Goal: Task Accomplishment & Management: Manage account settings

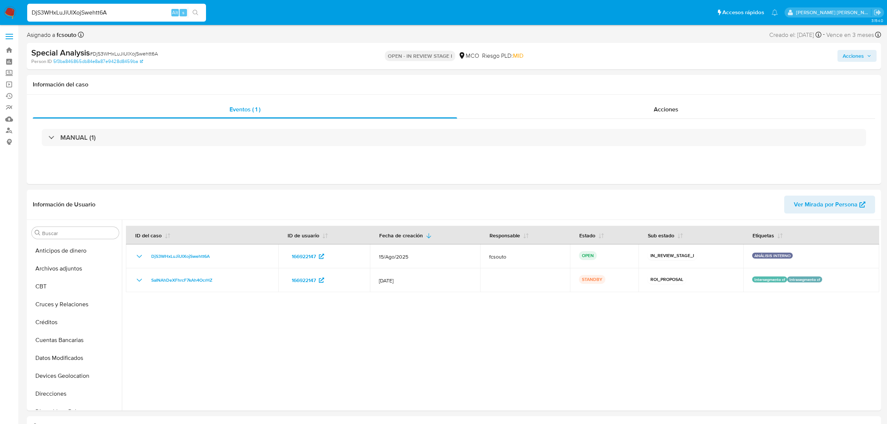
select select "10"
click at [614, 180] on div "Eventos ( 1 ) Acciones MANUAL (1)" at bounding box center [454, 139] width 854 height 89
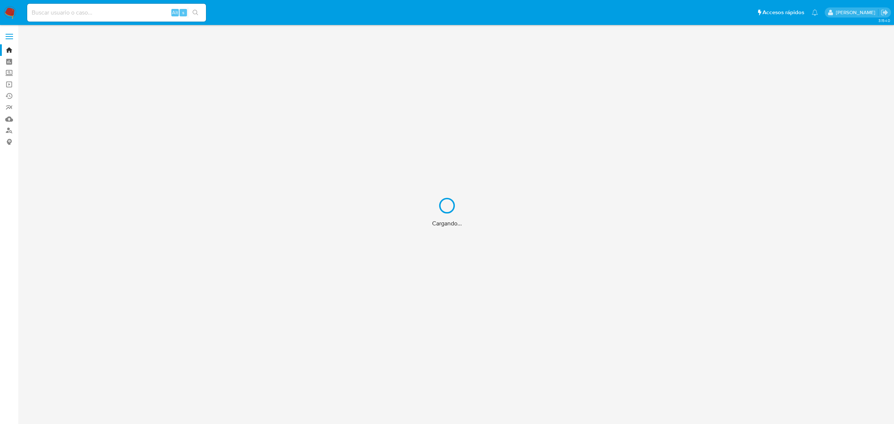
click at [10, 47] on div "Cargando..." at bounding box center [447, 212] width 894 height 424
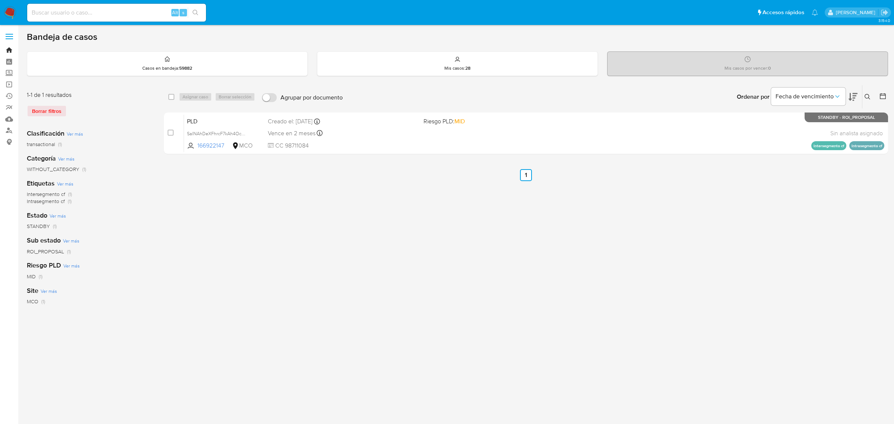
click at [10, 47] on link "Bandeja" at bounding box center [44, 50] width 89 height 12
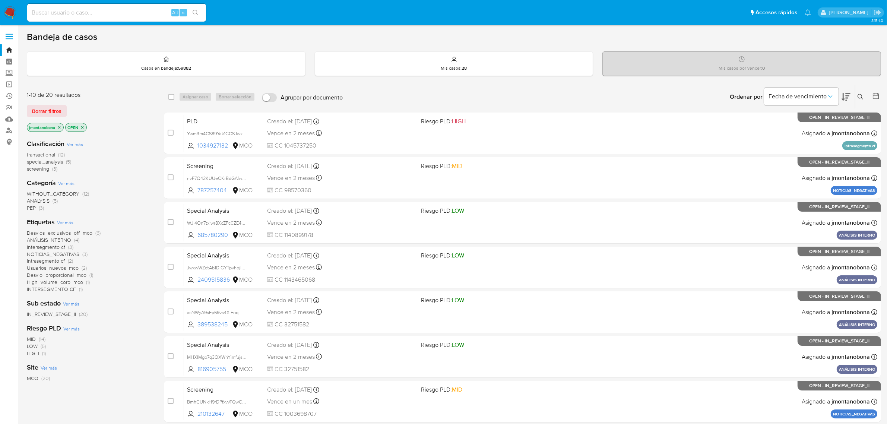
click at [107, 10] on input at bounding box center [116, 13] width 179 height 10
paste input "DjS3WHxLuJiUIXojSwehtt6A"
drag, startPoint x: 125, startPoint y: 13, endPoint x: 35, endPoint y: 10, distance: 89.4
click at [35, 10] on input "DjS3WHxLuJiUIXojSwehtt6A" at bounding box center [116, 13] width 179 height 10
type input "D"
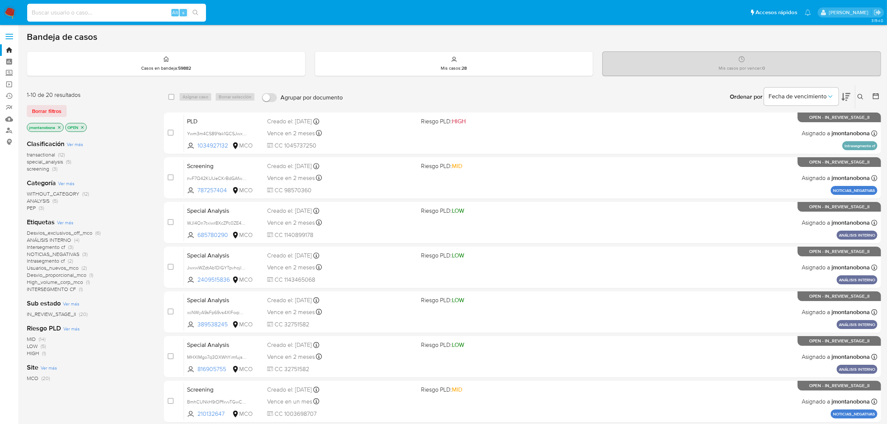
click at [858, 97] on icon at bounding box center [860, 97] width 6 height 6
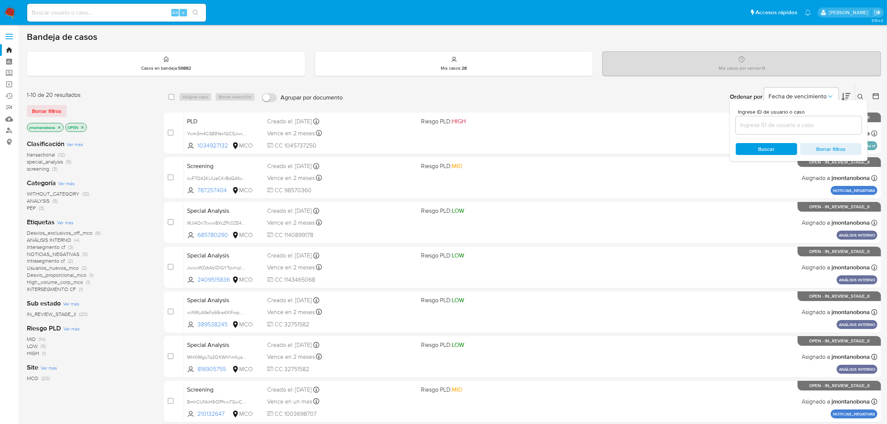
click at [782, 120] on input at bounding box center [798, 125] width 126 height 10
type input "DjS3WHxLuJiUIXojSwehtt6A"
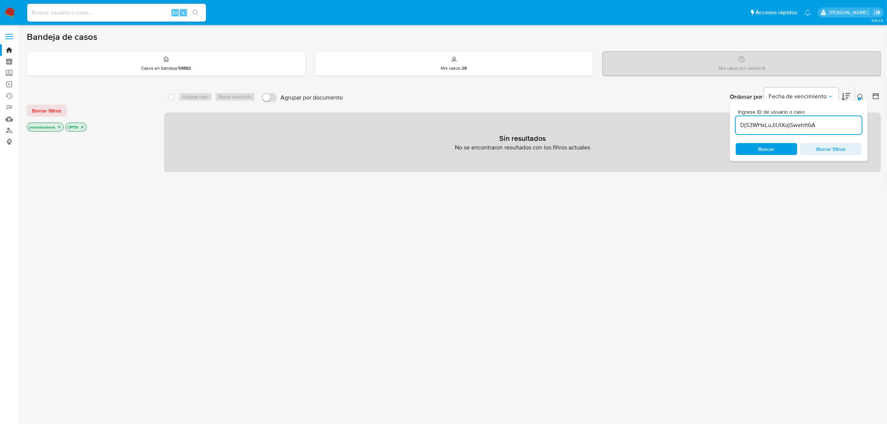
click at [58, 127] on icon "close-filter" at bounding box center [59, 127] width 4 height 4
click at [45, 126] on icon "close-filter" at bounding box center [44, 127] width 4 height 4
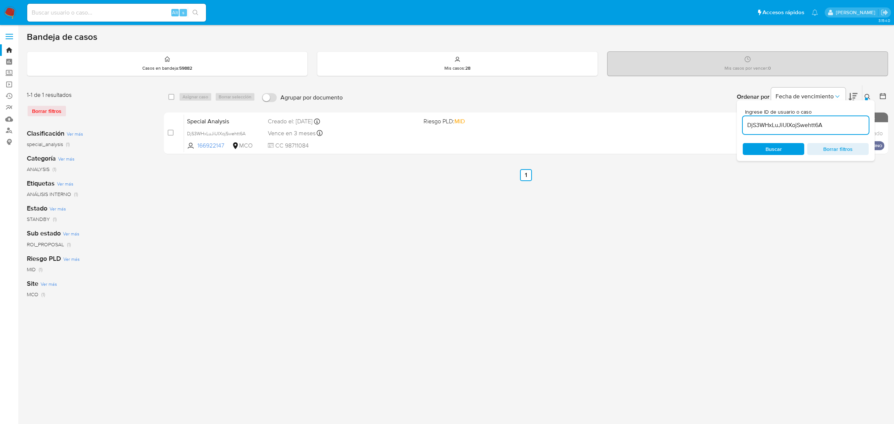
drag, startPoint x: 492, startPoint y: 232, endPoint x: 553, endPoint y: 207, distance: 66.1
click at [496, 232] on div "select-all-cases-checkbox Asignar caso Borrar selección Agrupar por documento O…" at bounding box center [526, 248] width 724 height 327
click at [868, 98] on div at bounding box center [866, 99] width 3 height 3
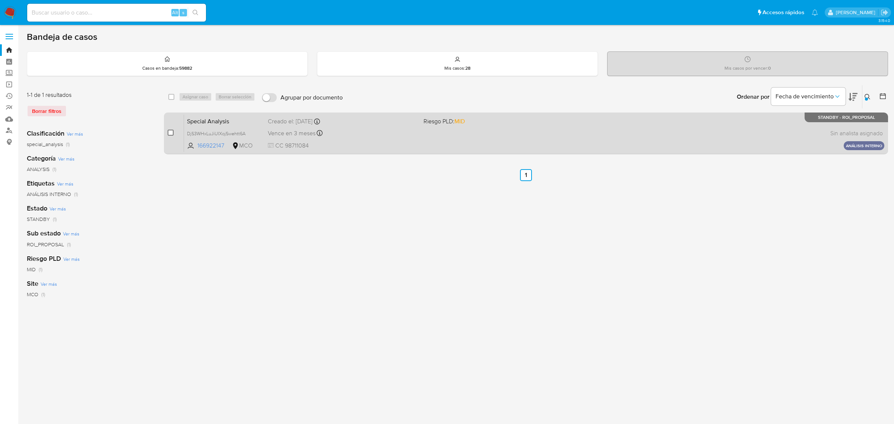
click at [170, 133] on input "checkbox" at bounding box center [171, 133] width 6 height 6
checkbox input "true"
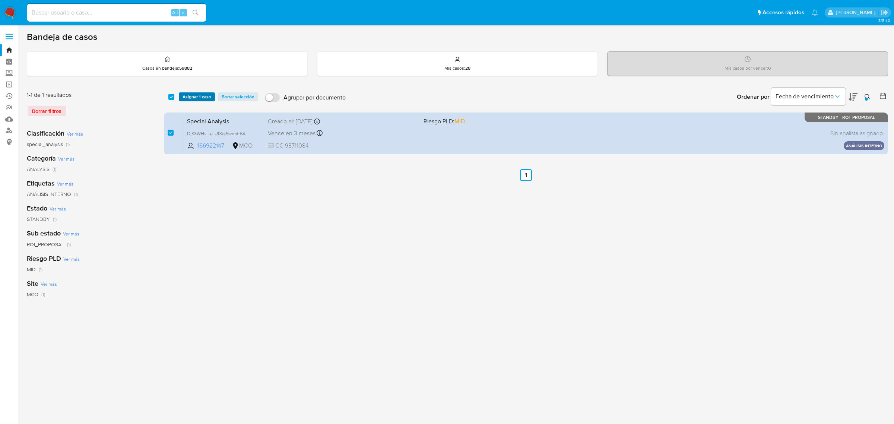
click at [198, 93] on span "Asignar 1 caso" at bounding box center [196, 96] width 29 height 7
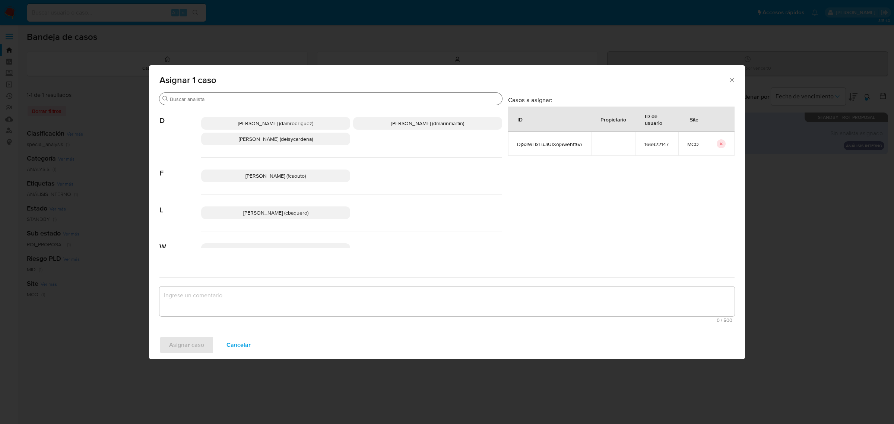
click at [251, 99] on input "Buscar" at bounding box center [334, 99] width 329 height 7
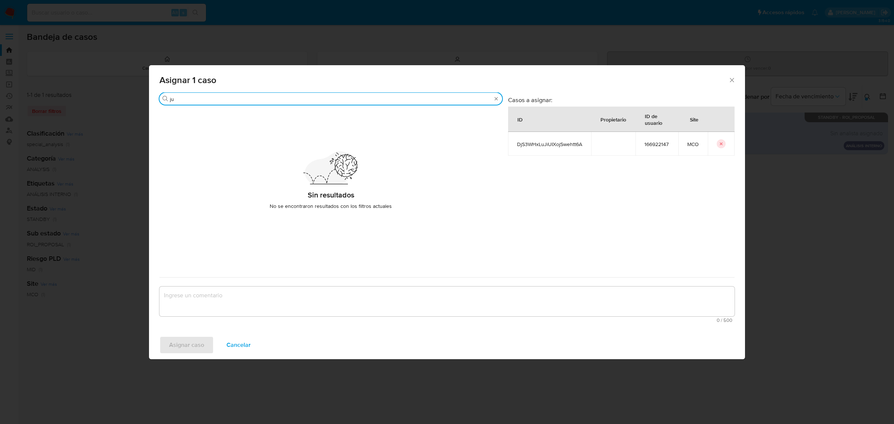
type input "j"
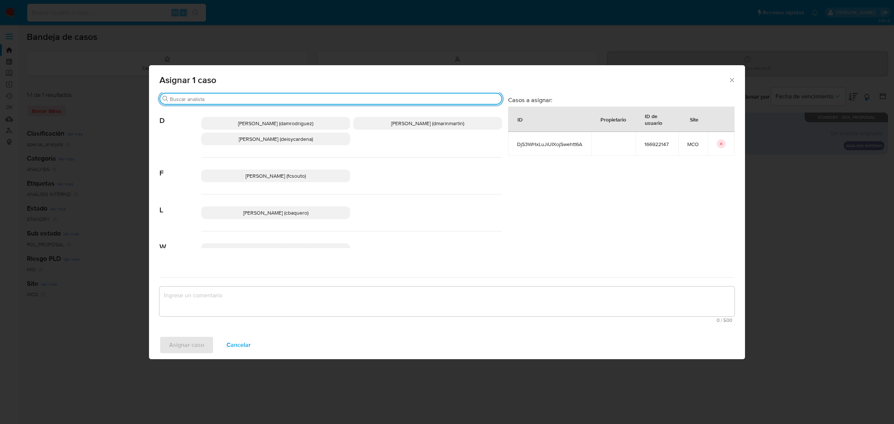
click at [732, 78] on icon "Cerrar ventana" at bounding box center [731, 79] width 7 height 7
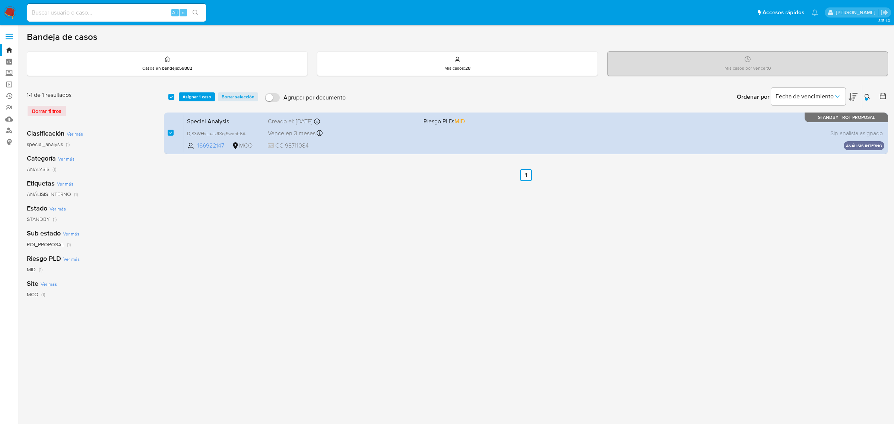
click at [592, 209] on div "select-all-cases-checkbox Asignar 1 caso Borrar selección Agrupar por documento…" at bounding box center [526, 248] width 724 height 327
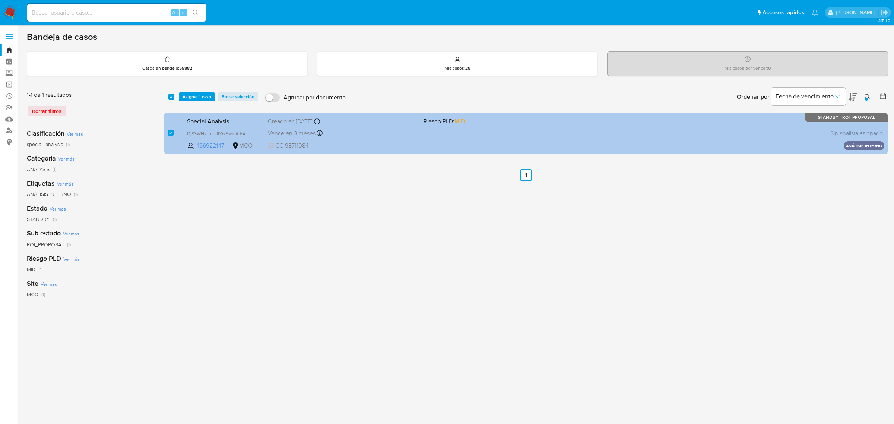
click at [257, 126] on div "Special Analysis DjS3WHxLuJiUIXojSwehtt6A 166922147 MCO Riesgo PLD: MID Creado …" at bounding box center [534, 133] width 700 height 38
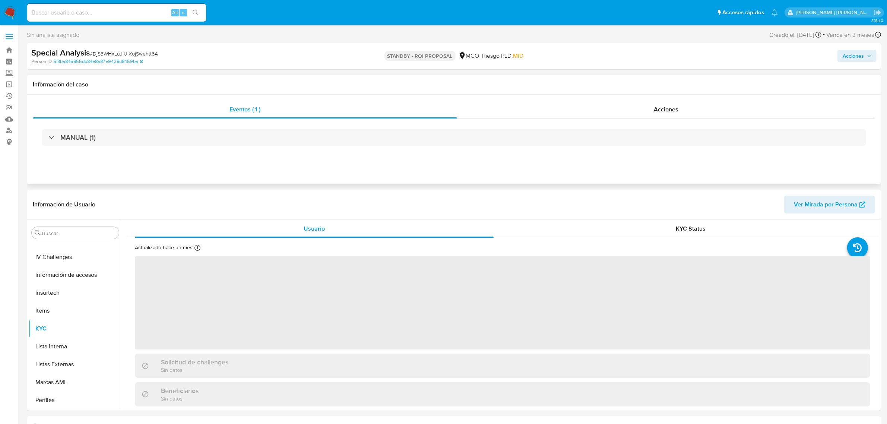
scroll to position [314, 0]
click at [859, 58] on span "Acciones" at bounding box center [852, 56] width 21 height 12
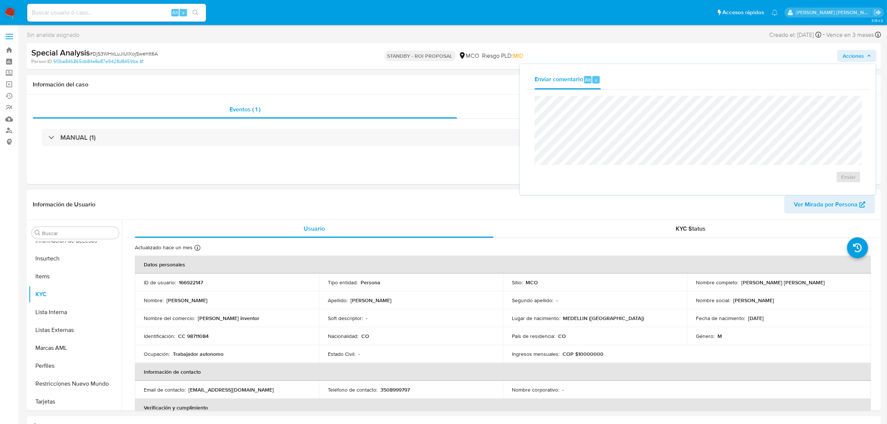
select select "10"
click at [856, 56] on span "Acciones" at bounding box center [852, 56] width 21 height 12
click at [8, 48] on link "Bandeja" at bounding box center [44, 50] width 89 height 12
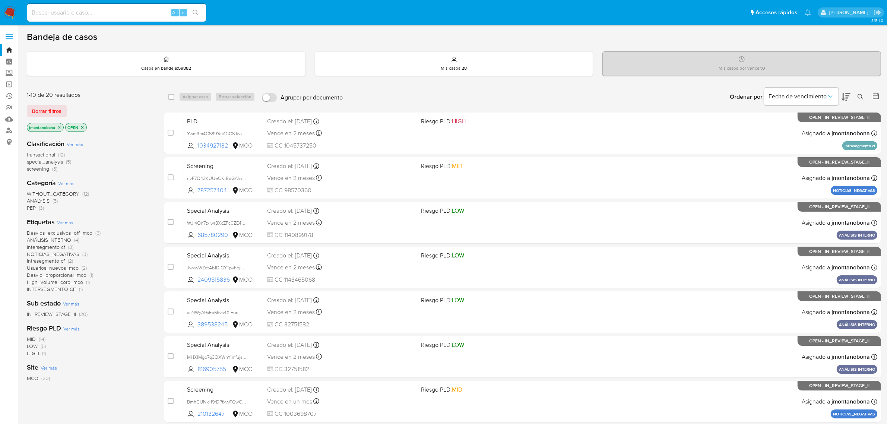
click at [60, 127] on icon "close-filter" at bounding box center [59, 127] width 4 height 4
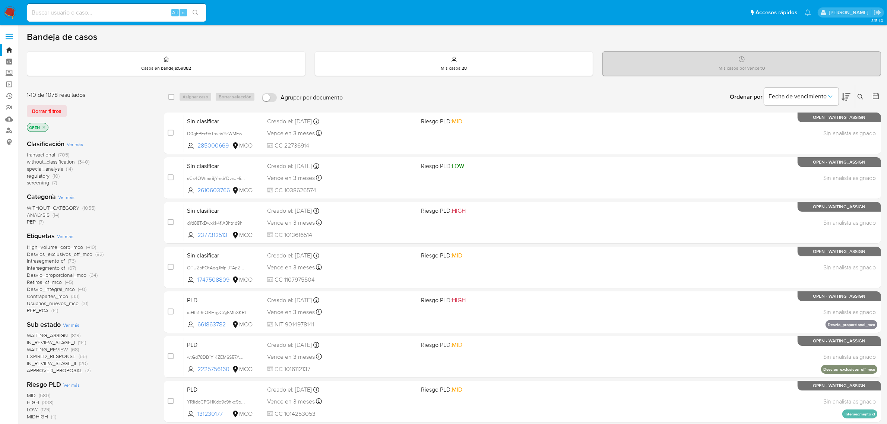
click at [44, 127] on icon "close-filter" at bounding box center [44, 127] width 4 height 4
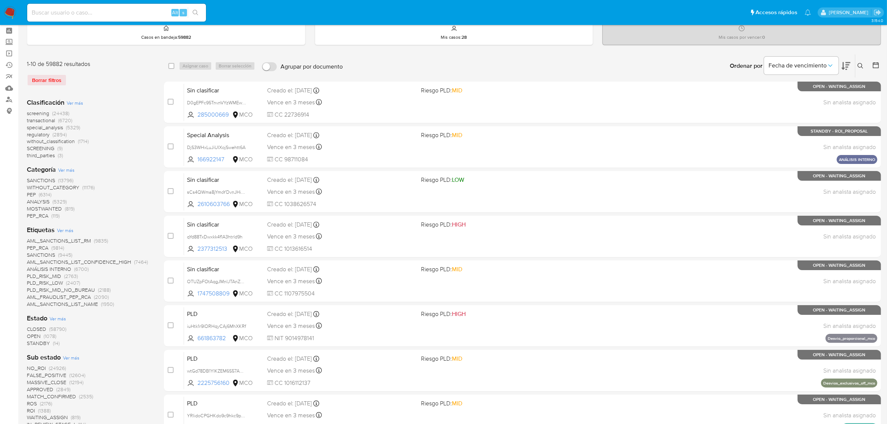
scroll to position [47, 0]
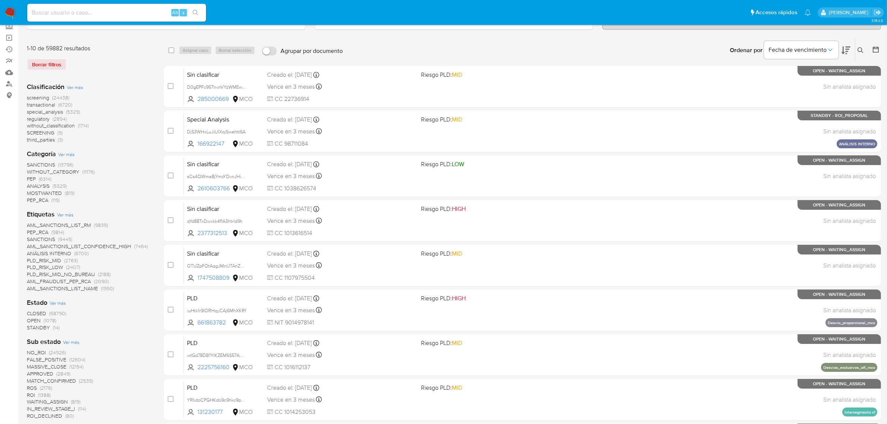
click at [40, 328] on span "STANDBY" at bounding box center [38, 327] width 23 height 7
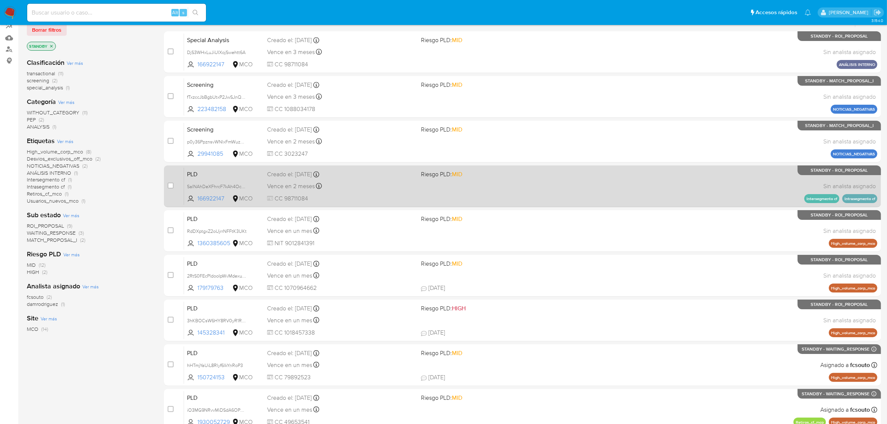
scroll to position [163, 0]
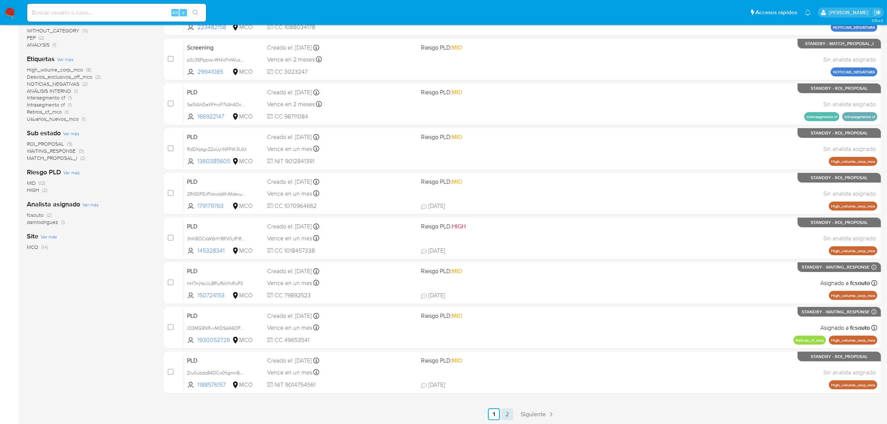
click at [507, 412] on link "2" at bounding box center [507, 414] width 12 height 12
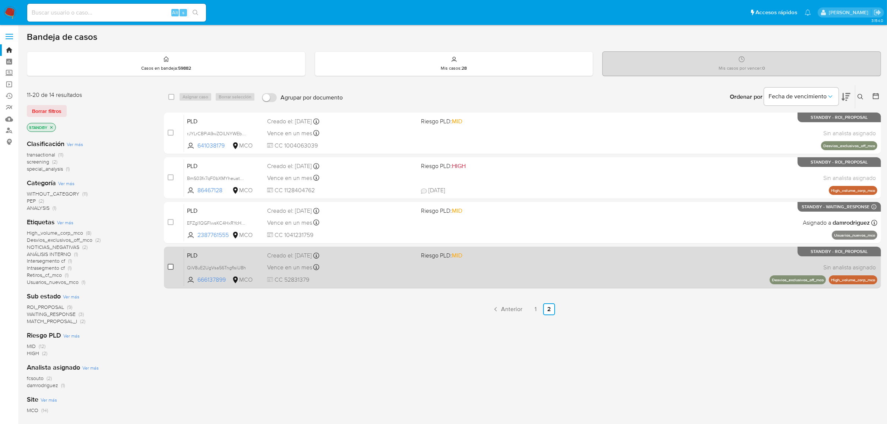
click at [168, 264] on input "checkbox" at bounding box center [171, 267] width 6 height 6
checkbox input "true"
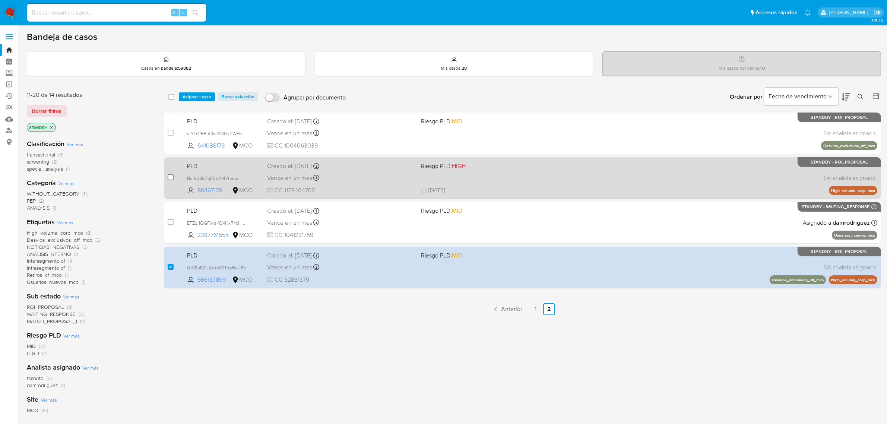
click at [171, 176] on input "checkbox" at bounding box center [171, 177] width 6 height 6
checkbox input "true"
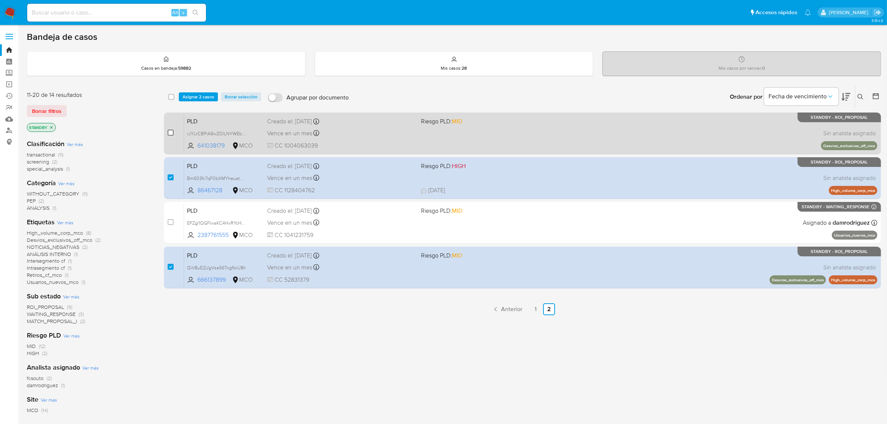
click at [170, 131] on input "checkbox" at bounding box center [171, 133] width 6 height 6
checkbox input "true"
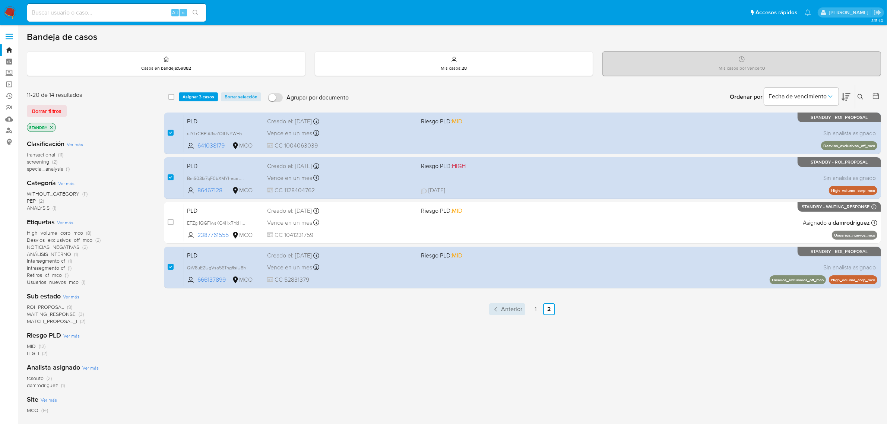
click at [497, 306] on icon "Paginación" at bounding box center [495, 308] width 7 height 7
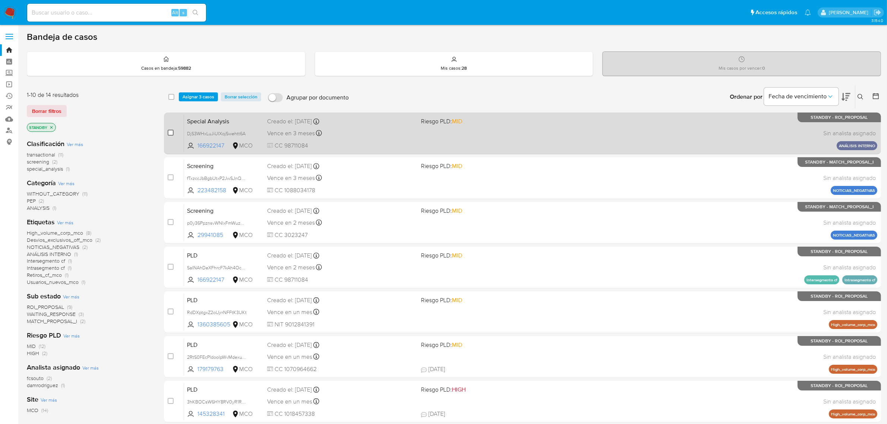
click at [170, 132] on input "checkbox" at bounding box center [171, 133] width 6 height 6
checkbox input "true"
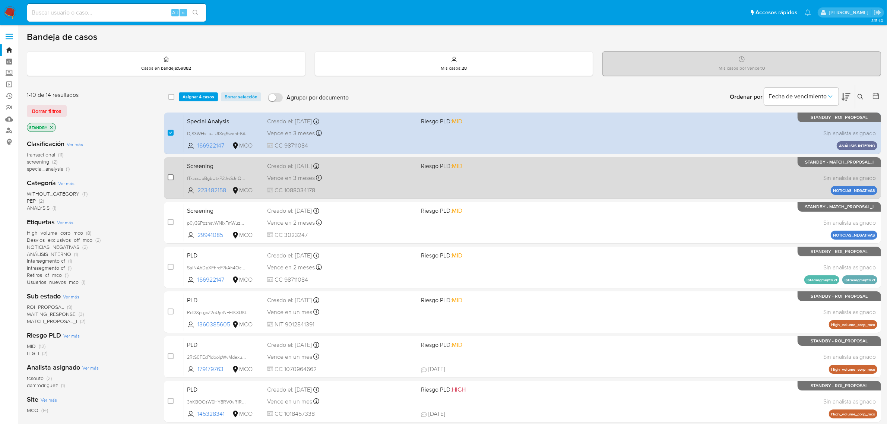
click at [169, 175] on input "checkbox" at bounding box center [171, 177] width 6 height 6
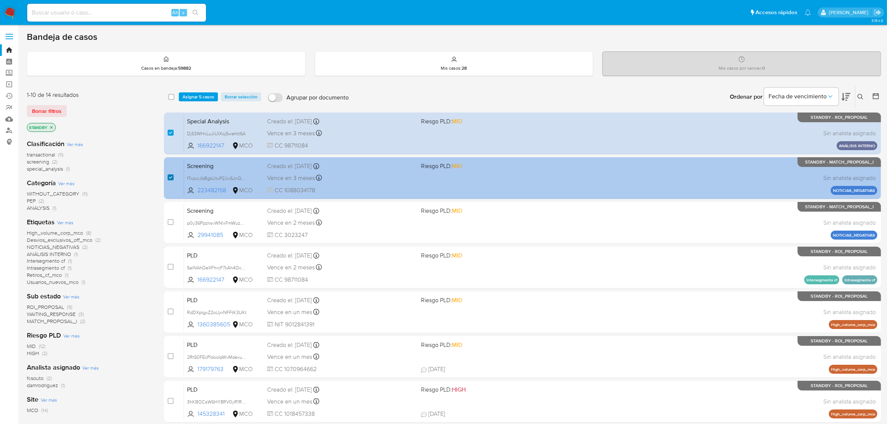
click at [170, 177] on input "checkbox" at bounding box center [171, 177] width 6 height 6
checkbox input "false"
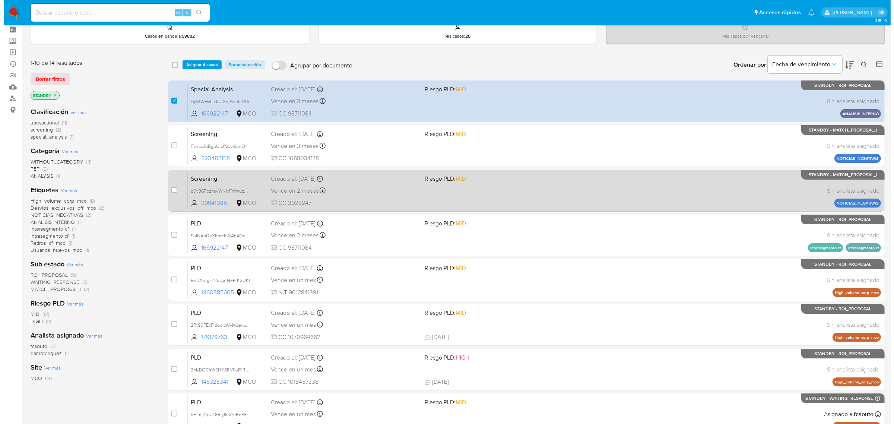
scroll to position [47, 0]
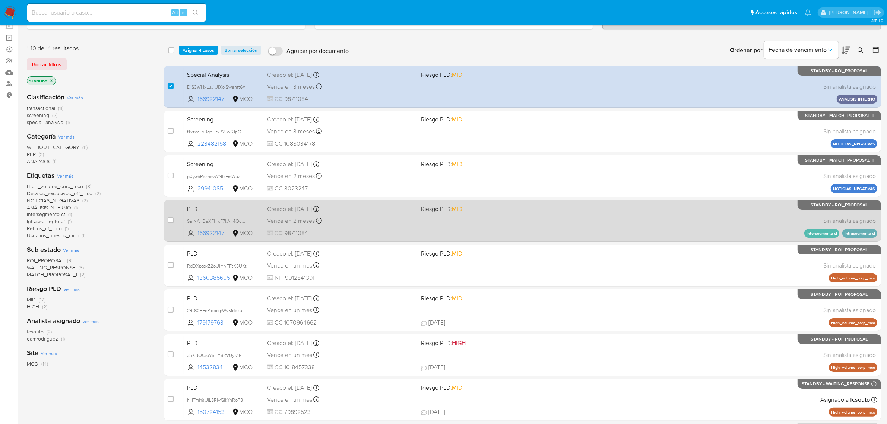
click at [195, 215] on div "PLD SaINAhDeXFhrcF7kAh4OcrHZ 166922147 MCO Riesgo PLD: MID Creado el: 12/07/202…" at bounding box center [530, 221] width 693 height 38
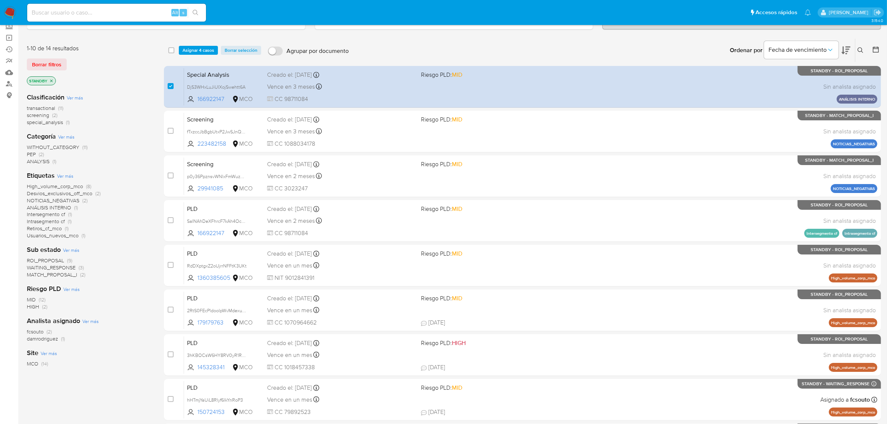
click at [199, 50] on span "Asignar 4 casos" at bounding box center [198, 50] width 32 height 7
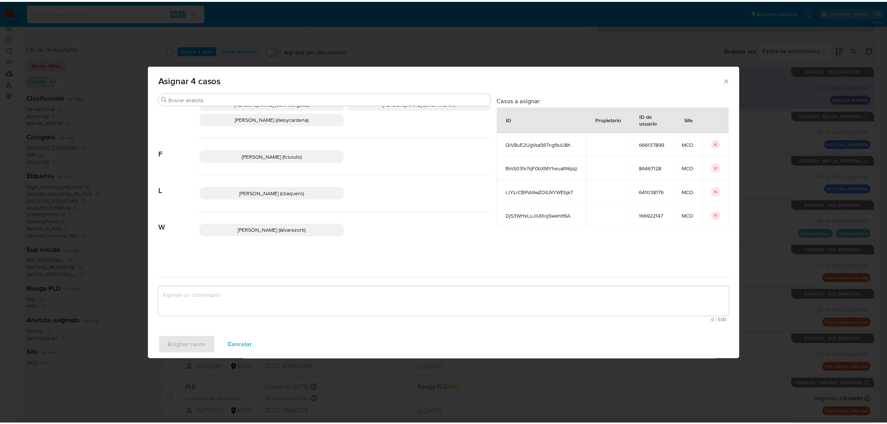
scroll to position [0, 0]
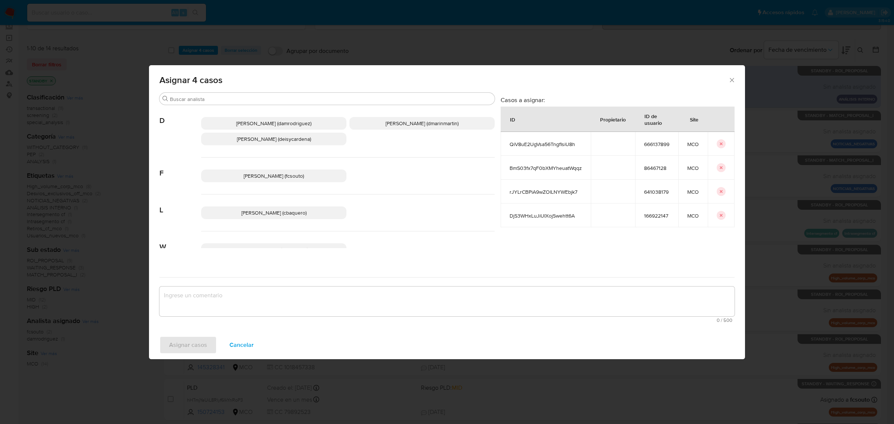
click at [732, 81] on icon "Cerrar ventana" at bounding box center [731, 79] width 7 height 7
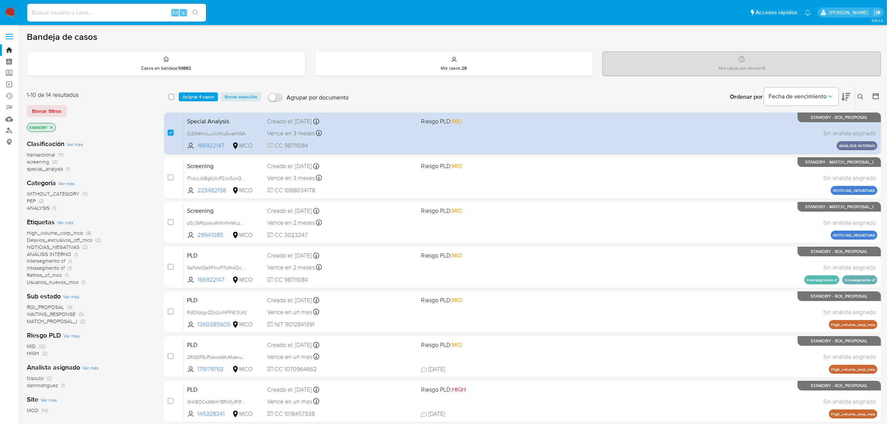
click at [859, 95] on icon at bounding box center [860, 97] width 6 height 6
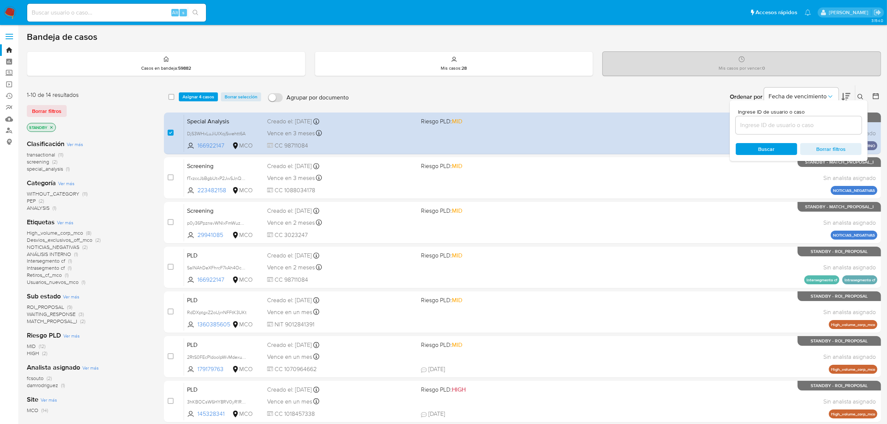
click at [801, 127] on input at bounding box center [798, 125] width 126 height 10
type input "DjS3WHxLuJiUIXojSwehtt6A"
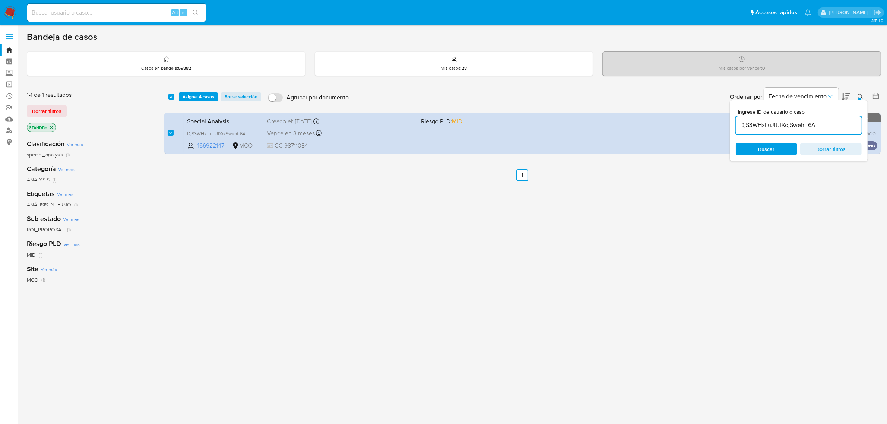
click at [601, 200] on div "select-all-cases-checkbox Asignar 4 casos Borrar selección Agrupar por document…" at bounding box center [522, 253] width 717 height 337
click at [842, 176] on ul "Anterior 1 Siguiente" at bounding box center [522, 175] width 717 height 12
click at [858, 92] on button at bounding box center [861, 96] width 12 height 9
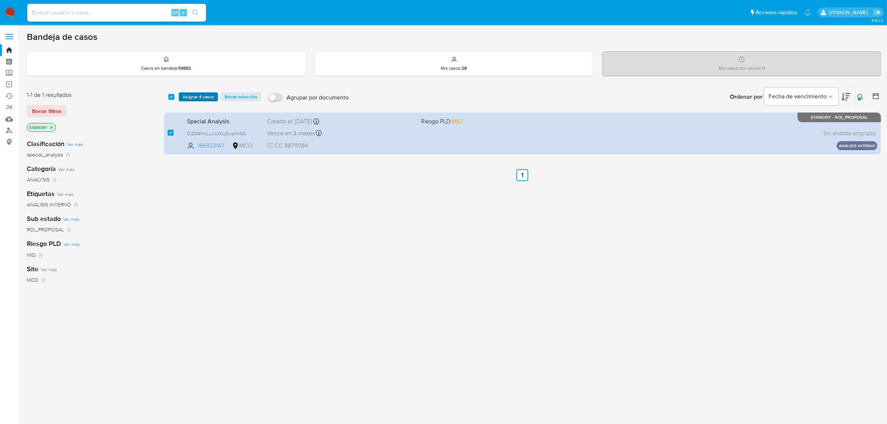
click at [192, 97] on span "Asignar 4 casos" at bounding box center [198, 96] width 32 height 7
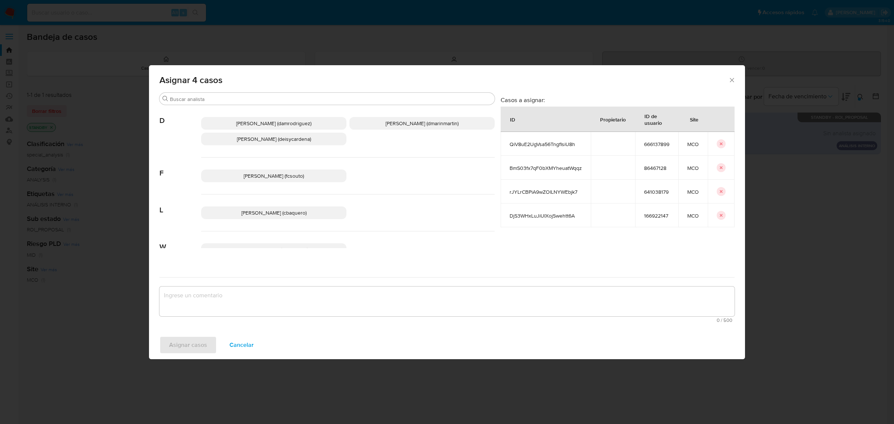
click at [729, 81] on icon "Cerrar ventana" at bounding box center [731, 79] width 7 height 7
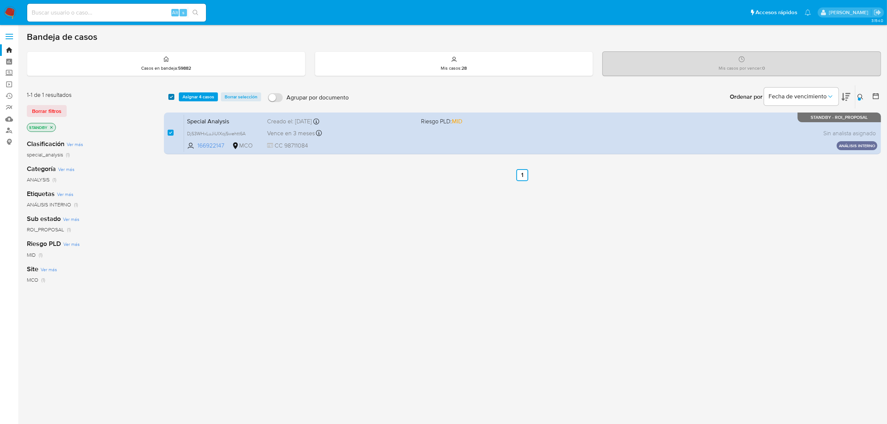
click at [172, 97] on input "checkbox" at bounding box center [171, 97] width 6 height 6
checkbox input "false"
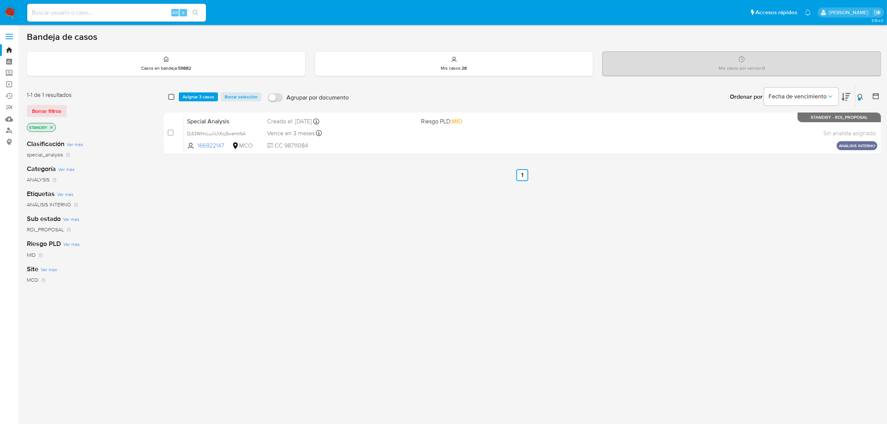
click at [172, 97] on input "checkbox" at bounding box center [171, 97] width 6 height 6
checkbox input "true"
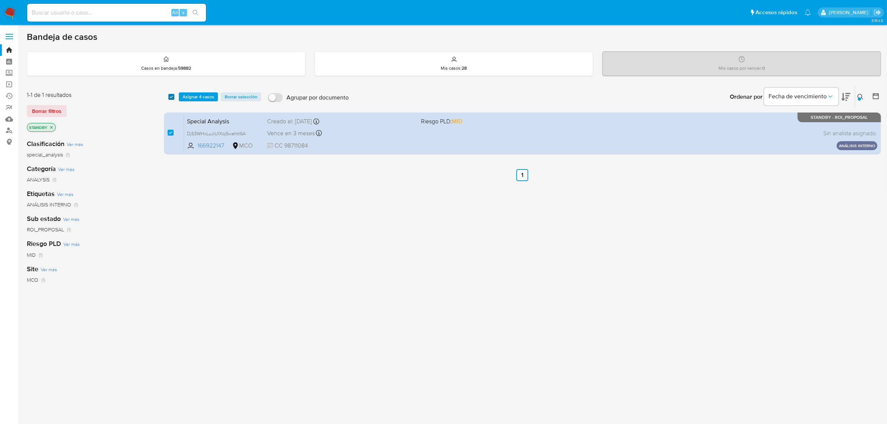
click at [172, 97] on input "checkbox" at bounding box center [171, 97] width 6 height 6
checkbox input "false"
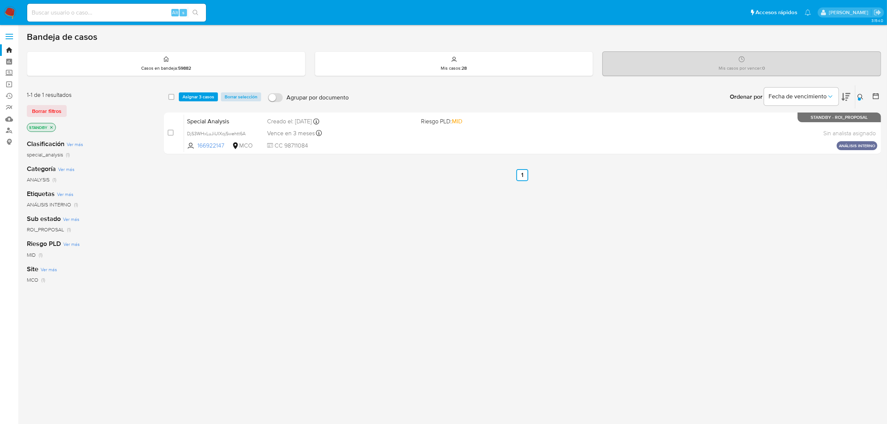
click at [235, 97] on span "Borrar selección" at bounding box center [241, 96] width 33 height 7
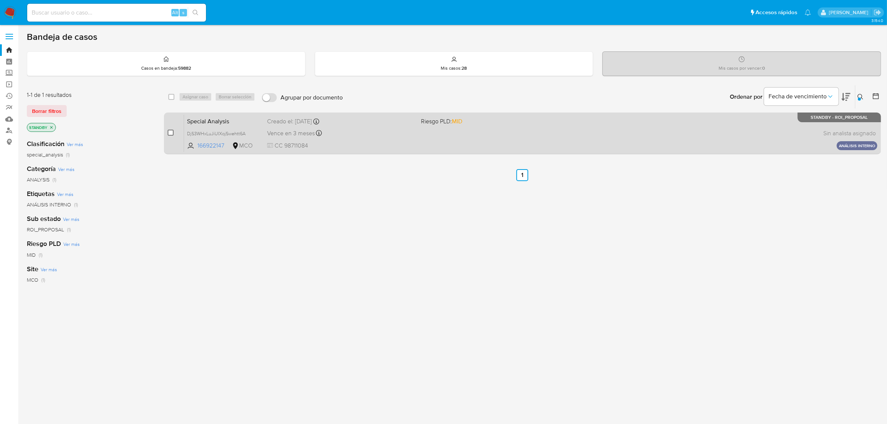
click at [168, 133] on input "checkbox" at bounding box center [171, 133] width 6 height 6
checkbox input "true"
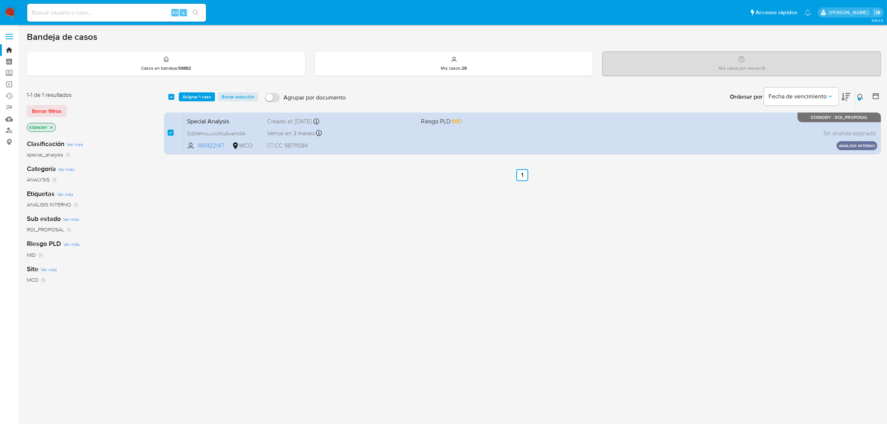
click at [200, 91] on div "select-all-cases-checkbox Asignar 1 caso Borrar selección Agrupar por documento…" at bounding box center [522, 96] width 717 height 23
click at [200, 95] on span "Asignar 1 caso" at bounding box center [196, 96] width 29 height 7
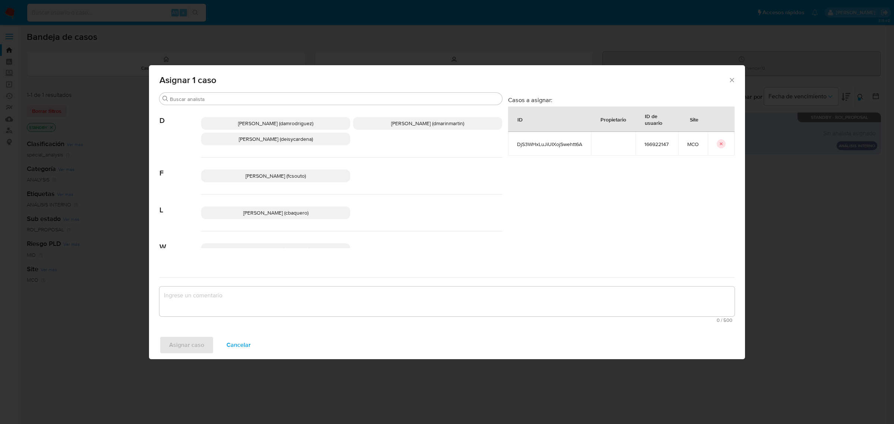
click at [733, 80] on icon "Cerrar ventana" at bounding box center [731, 79] width 7 height 7
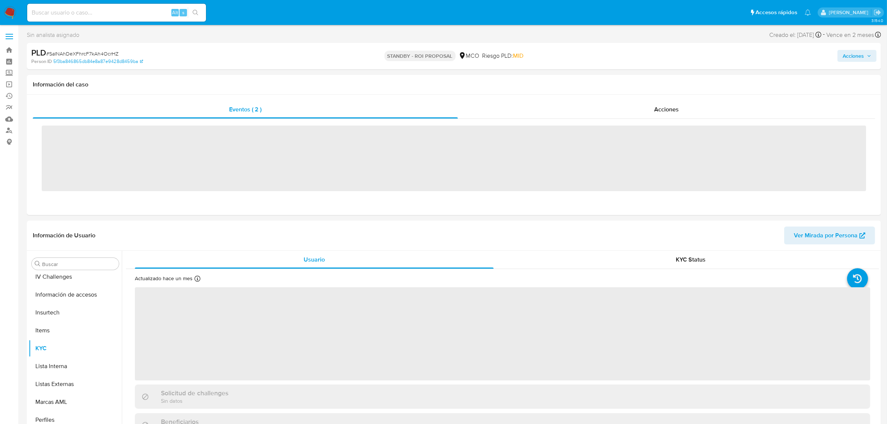
scroll to position [314, 0]
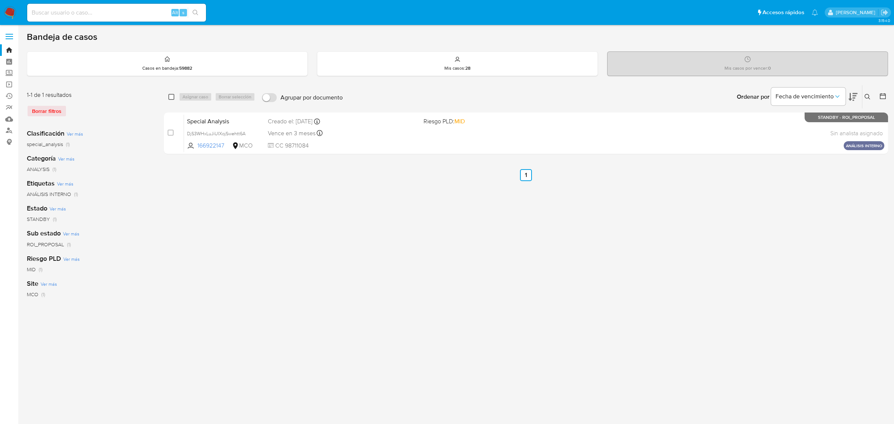
click at [171, 96] on input "checkbox" at bounding box center [171, 97] width 6 height 6
checkbox input "true"
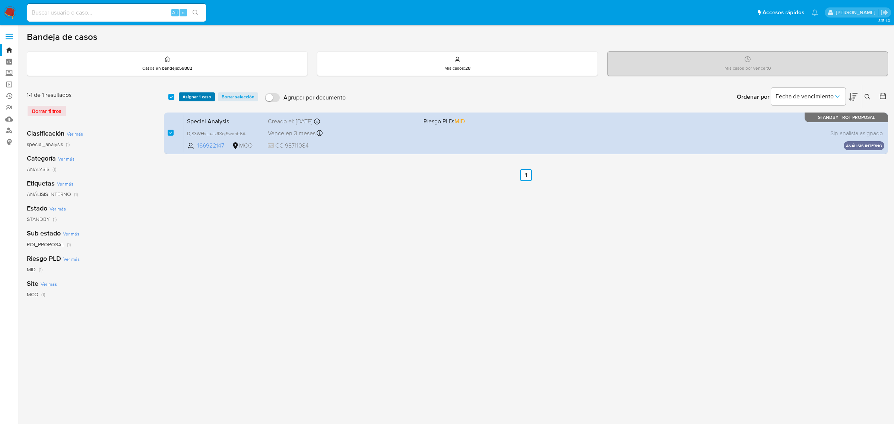
click at [206, 96] on span "Asignar 1 caso" at bounding box center [196, 96] width 29 height 7
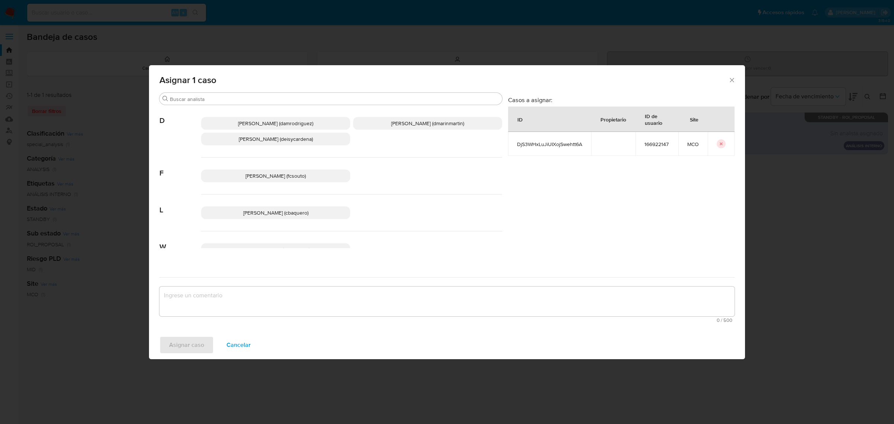
click at [732, 80] on icon "Cerrar ventana" at bounding box center [731, 80] width 4 height 4
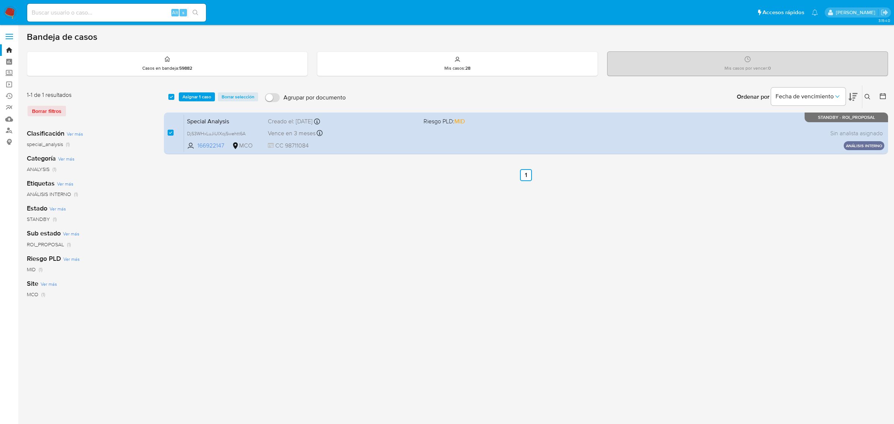
click at [200, 95] on span "Asignar 1 caso" at bounding box center [196, 96] width 29 height 7
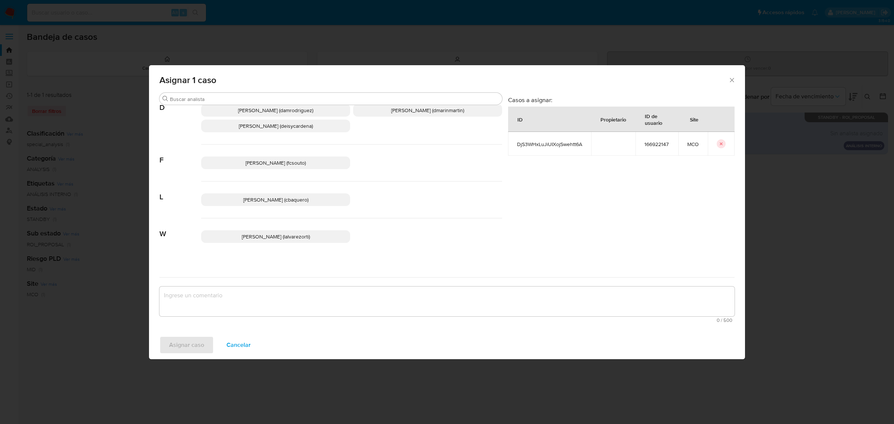
scroll to position [20, 0]
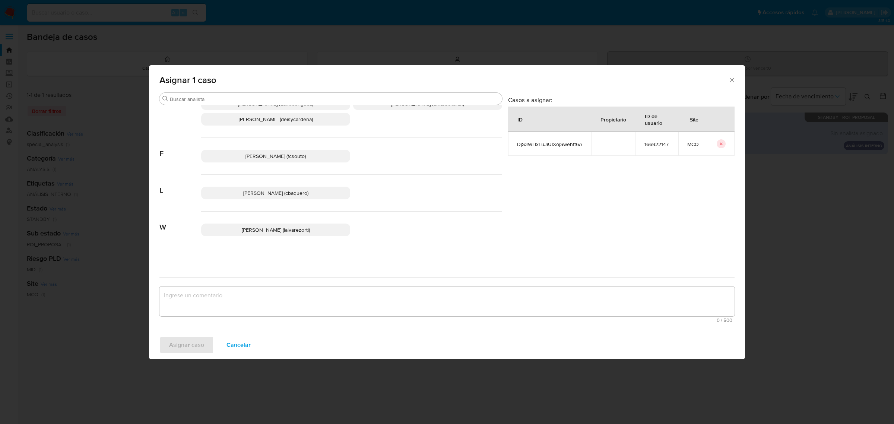
click at [233, 343] on span "Cancelar" at bounding box center [238, 345] width 24 height 16
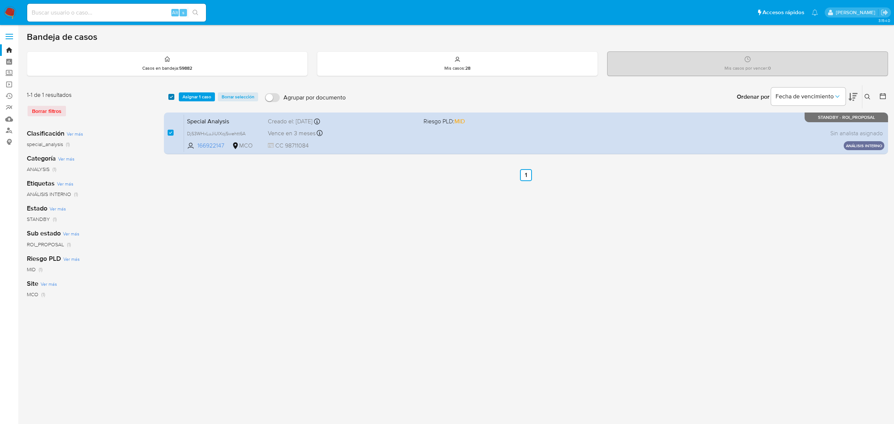
click at [168, 95] on input "checkbox" at bounding box center [171, 97] width 6 height 6
checkbox input "false"
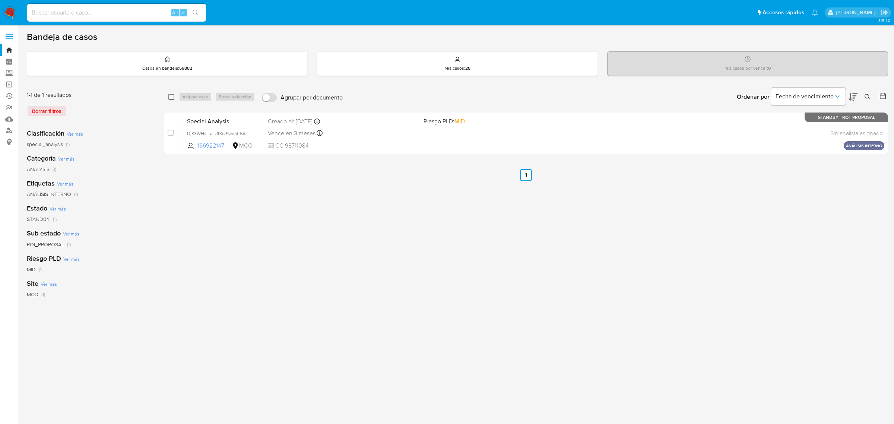
click at [168, 97] on input "checkbox" at bounding box center [171, 97] width 6 height 6
checkbox input "true"
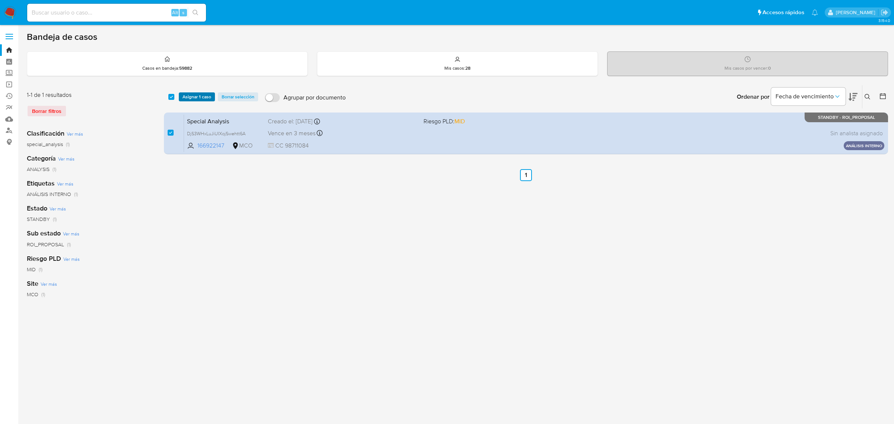
click at [195, 97] on span "Asignar 1 caso" at bounding box center [196, 96] width 29 height 7
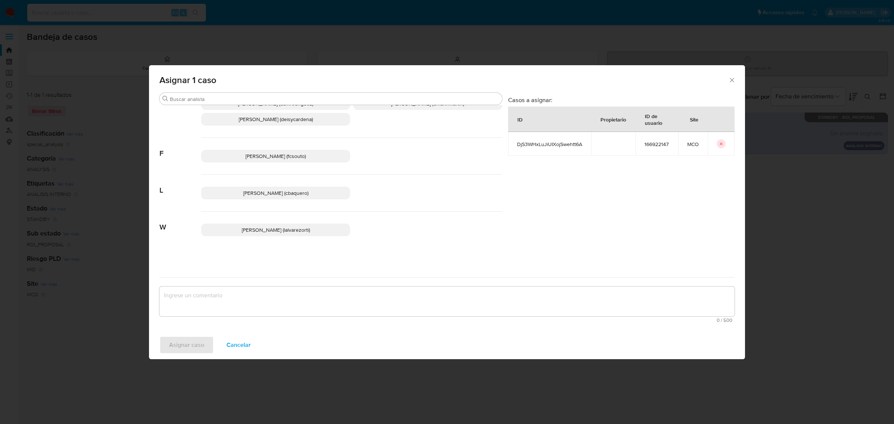
click at [732, 79] on icon "Cerrar ventana" at bounding box center [731, 80] width 4 height 4
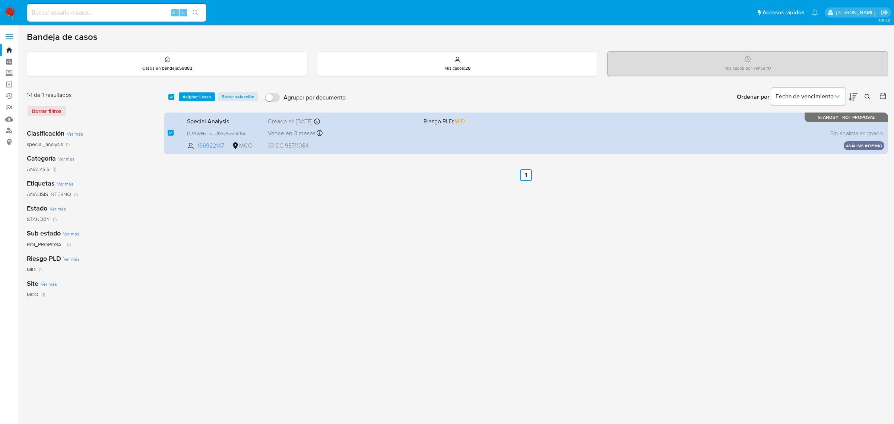
click at [203, 97] on span "Asignar 1 caso" at bounding box center [196, 96] width 29 height 7
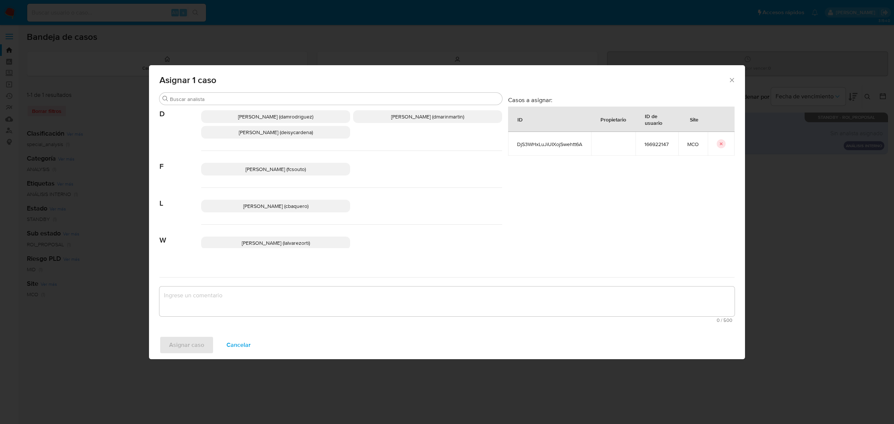
scroll to position [0, 0]
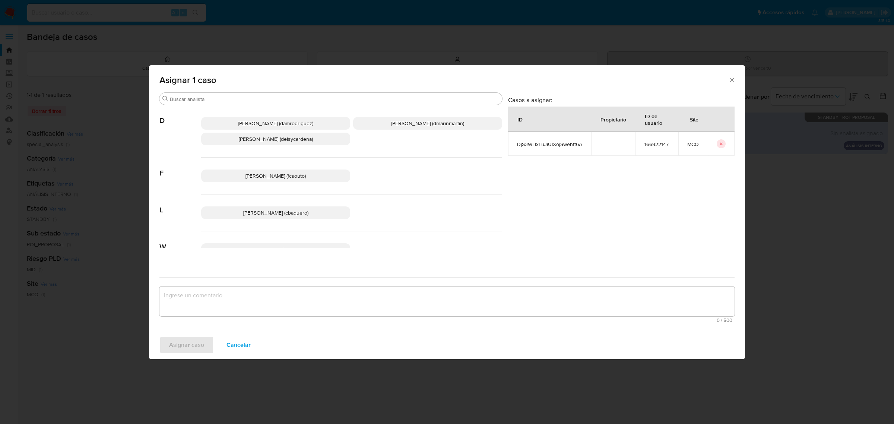
click at [732, 85] on div "Asignar 1 caso" at bounding box center [447, 78] width 596 height 27
click at [731, 77] on icon "Cerrar ventana" at bounding box center [731, 79] width 7 height 7
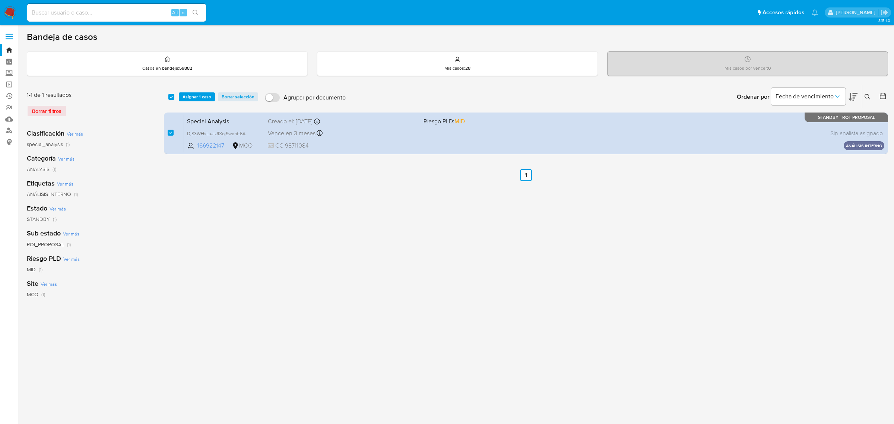
click at [869, 97] on icon at bounding box center [867, 97] width 6 height 6
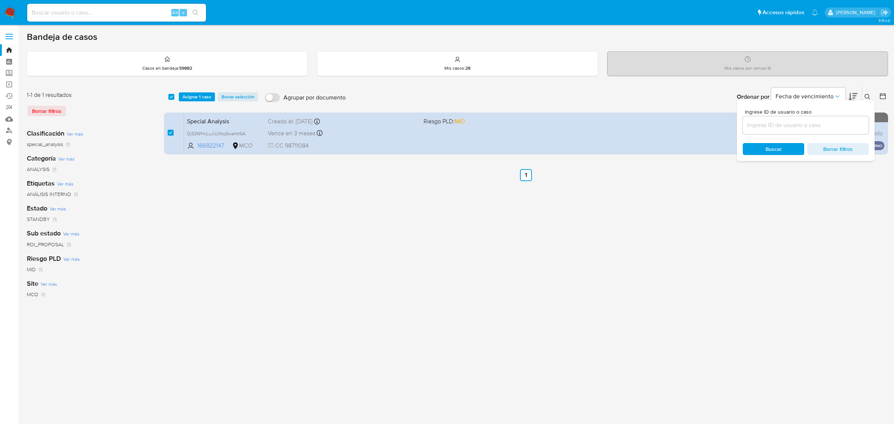
click at [797, 124] on input at bounding box center [805, 125] width 126 height 10
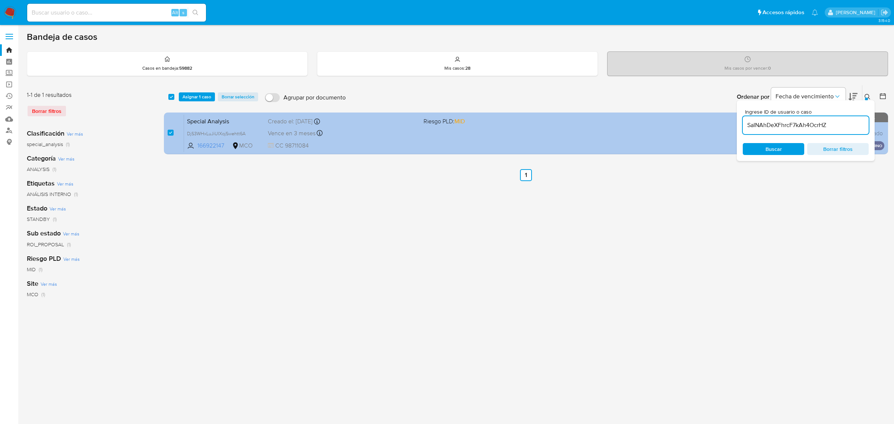
type input "SaINAhDeXFhrcF7kAh4OcrHZ"
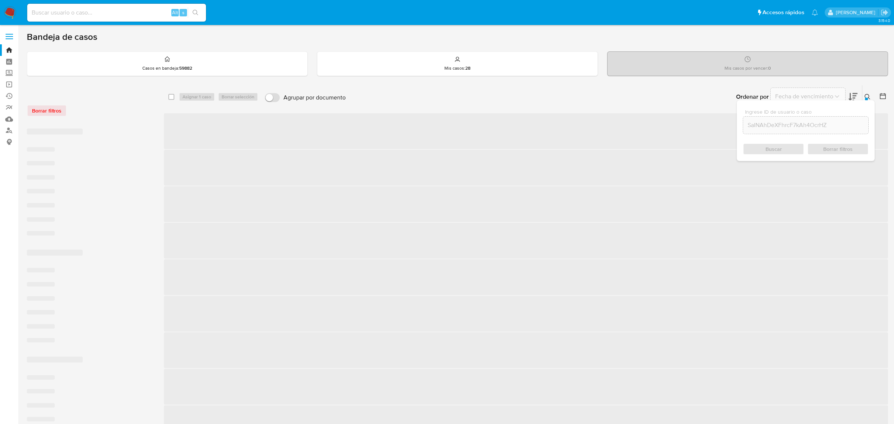
checkbox input "false"
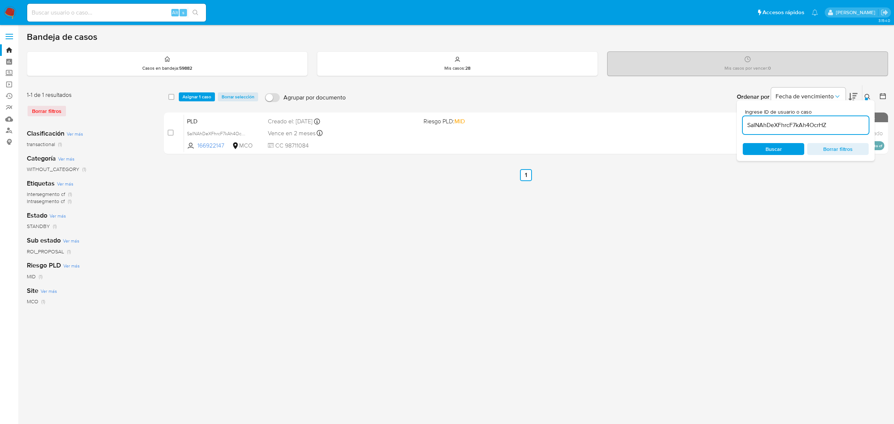
click at [864, 93] on button at bounding box center [868, 96] width 12 height 9
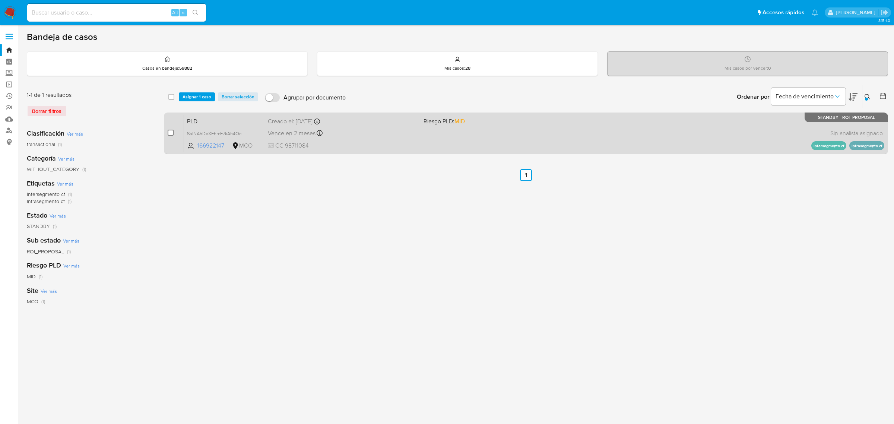
click at [172, 131] on input "checkbox" at bounding box center [171, 133] width 6 height 6
checkbox input "true"
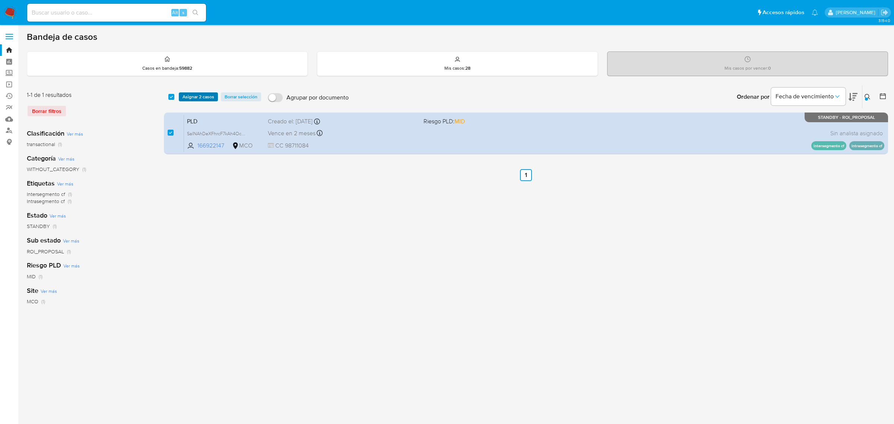
click at [198, 94] on span "Asignar 2 casos" at bounding box center [198, 96] width 32 height 7
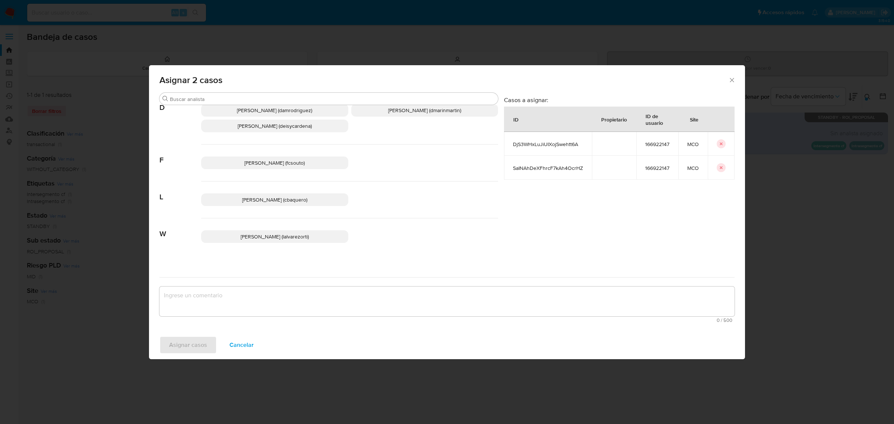
scroll to position [20, 0]
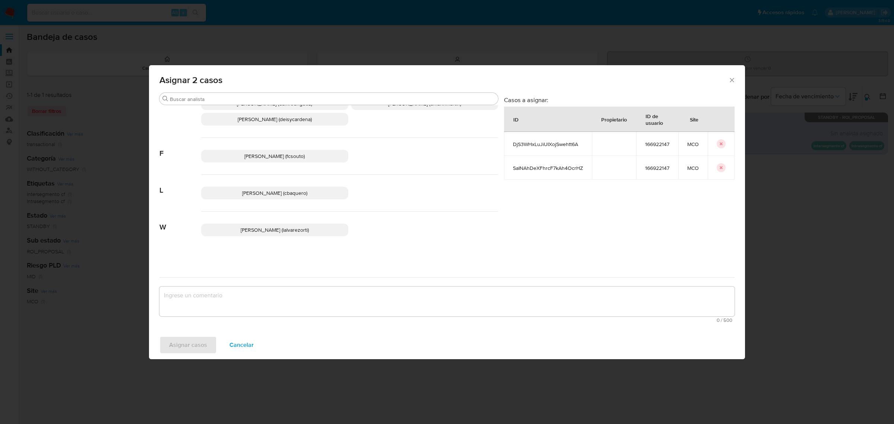
click at [723, 146] on button "icon-button" at bounding box center [720, 143] width 9 height 9
click at [722, 144] on icon "icon-button" at bounding box center [721, 144] width 3 height 3
checkbox input "false"
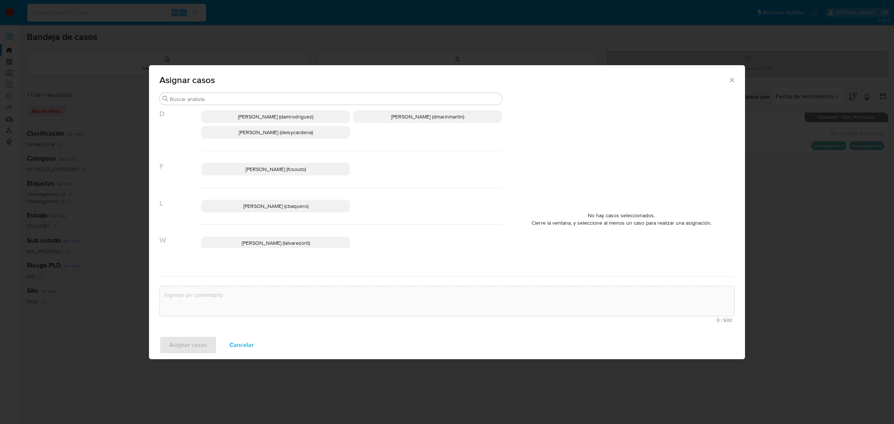
scroll to position [0, 0]
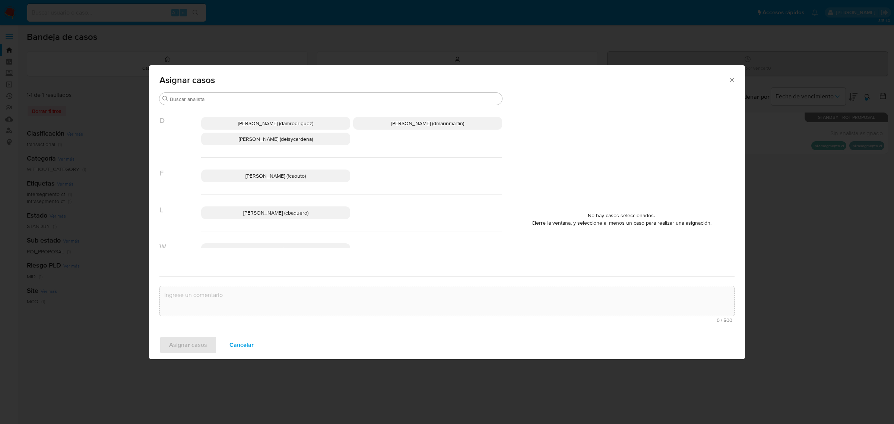
click at [735, 79] on div "Asignar casos" at bounding box center [447, 78] width 596 height 27
click at [729, 81] on icon "Cerrar ventana" at bounding box center [731, 79] width 7 height 7
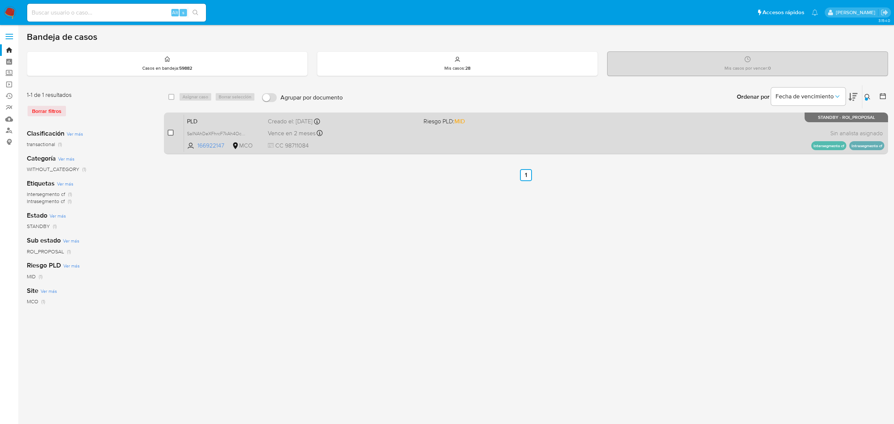
drag, startPoint x: 167, startPoint y: 129, endPoint x: 170, endPoint y: 131, distance: 4.2
click at [168, 130] on div "case-item-checkbox No es posible asignar el caso PLD SaINAhDeXFhrcF7kAh4OcrHZ 1…" at bounding box center [526, 133] width 724 height 42
click at [170, 133] on input "checkbox" at bounding box center [171, 133] width 6 height 6
checkbox input "true"
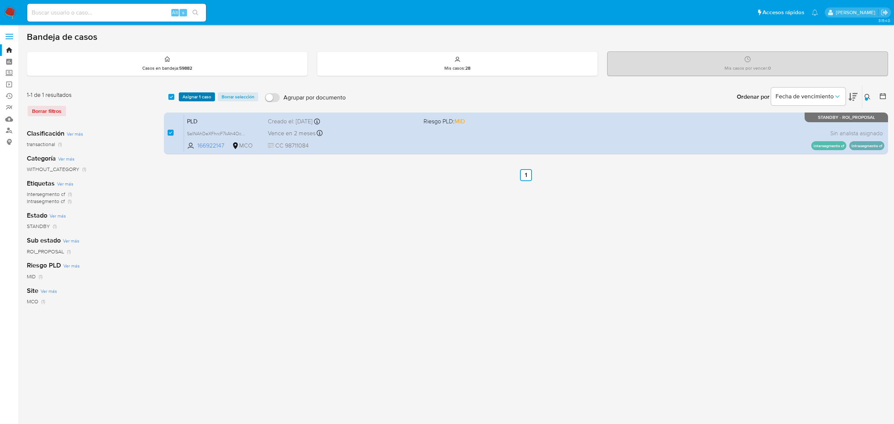
click at [188, 94] on span "Asignar 1 caso" at bounding box center [196, 96] width 29 height 7
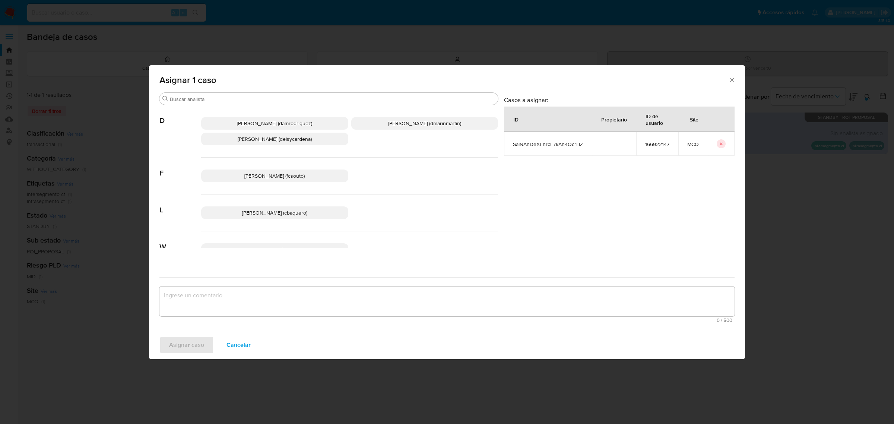
click at [734, 79] on icon "Cerrar ventana" at bounding box center [731, 79] width 7 height 7
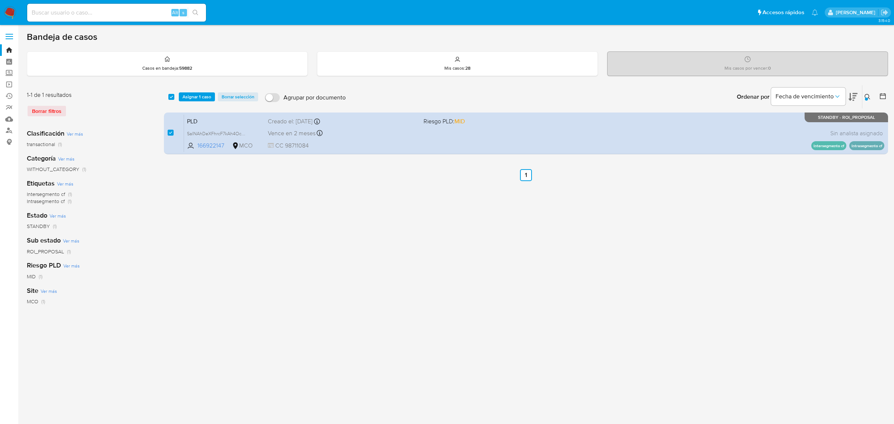
click at [866, 12] on p "[PERSON_NAME]" at bounding box center [857, 12] width 42 height 7
click at [885, 13] on icon "Salir" at bounding box center [884, 13] width 7 height 6
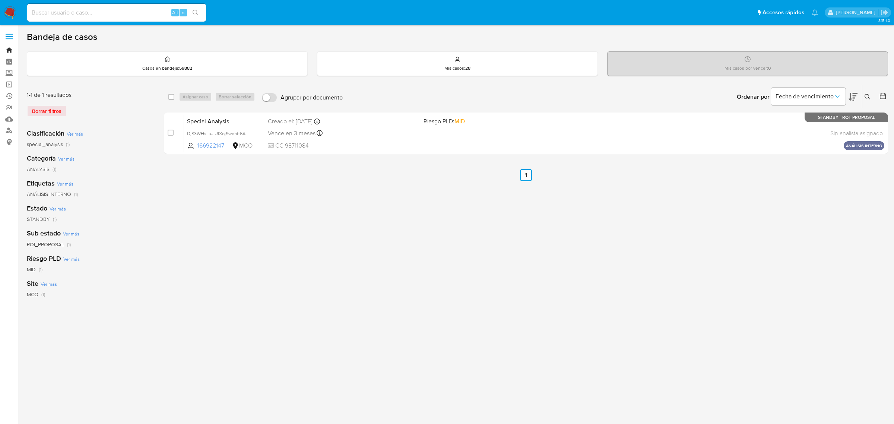
click at [6, 48] on link "Bandeja" at bounding box center [44, 50] width 89 height 12
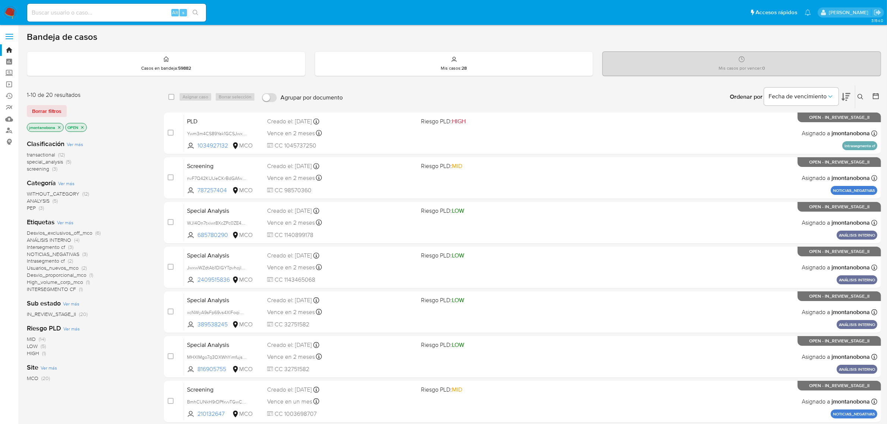
click at [60, 126] on icon "close-filter" at bounding box center [59, 127] width 4 height 4
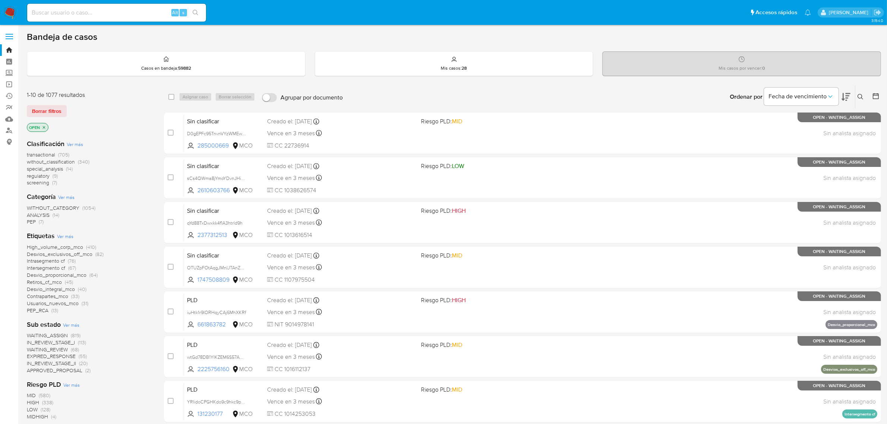
click at [43, 127] on icon "close-filter" at bounding box center [44, 127] width 4 height 4
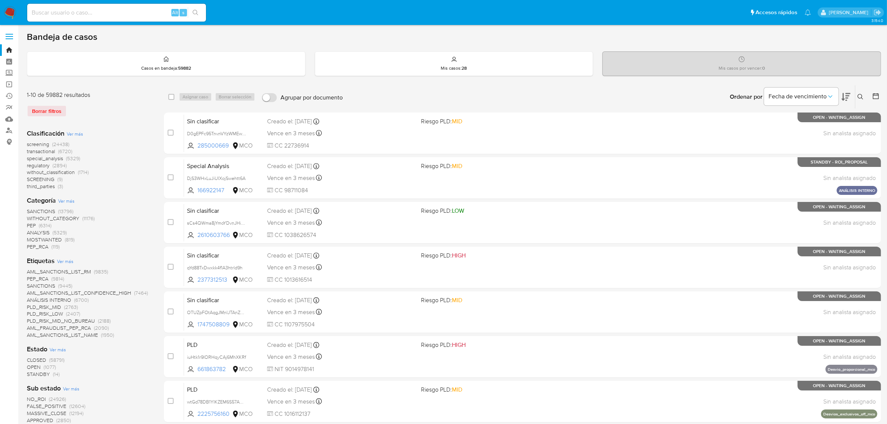
click at [861, 95] on icon at bounding box center [860, 97] width 6 height 6
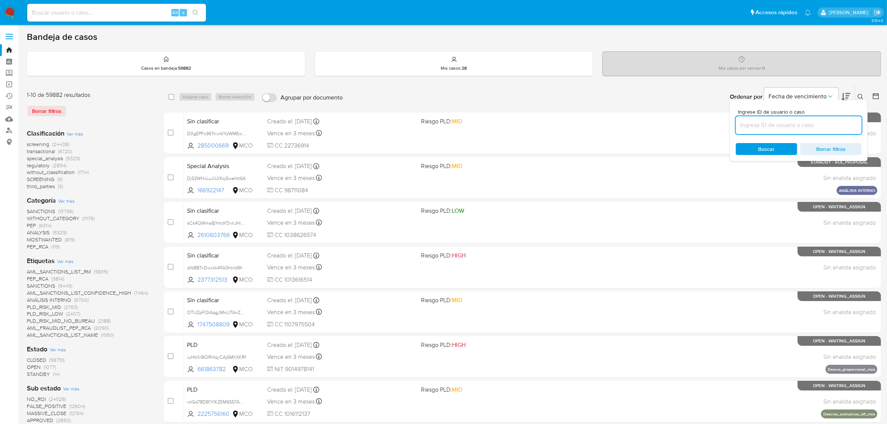
click at [742, 123] on input at bounding box center [798, 125] width 126 height 10
type input "SaINAhDeXFhrcF7kAh4OcrHZ"
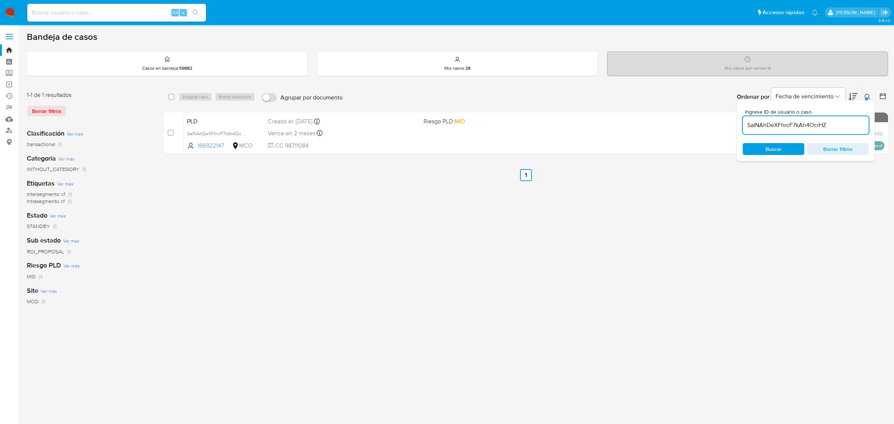
click at [867, 94] on icon at bounding box center [867, 97] width 6 height 6
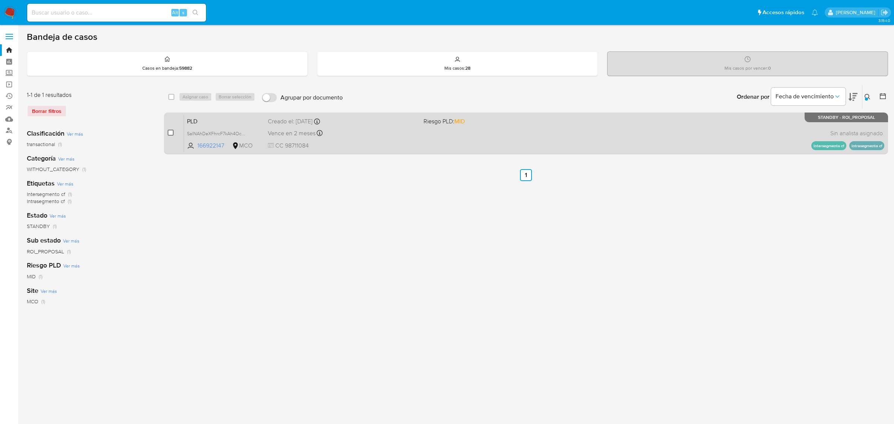
click at [171, 131] on input "checkbox" at bounding box center [171, 133] width 6 height 6
checkbox input "true"
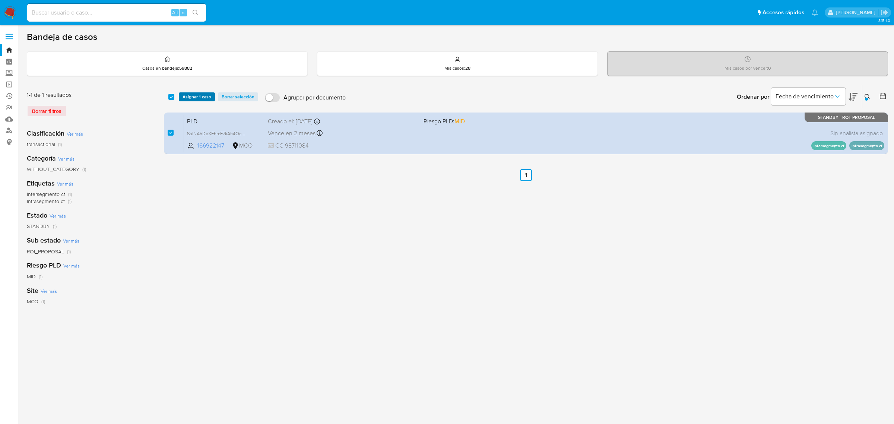
click at [201, 93] on span "Asignar 1 caso" at bounding box center [196, 96] width 29 height 7
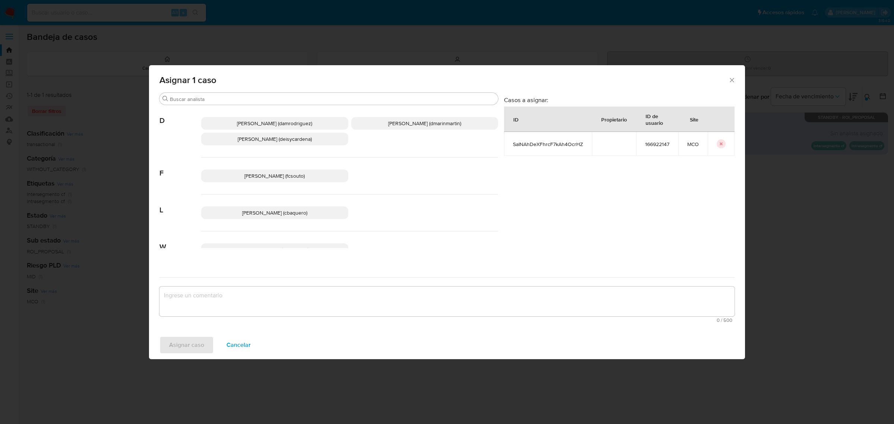
click at [729, 79] on icon "Cerrar ventana" at bounding box center [731, 79] width 7 height 7
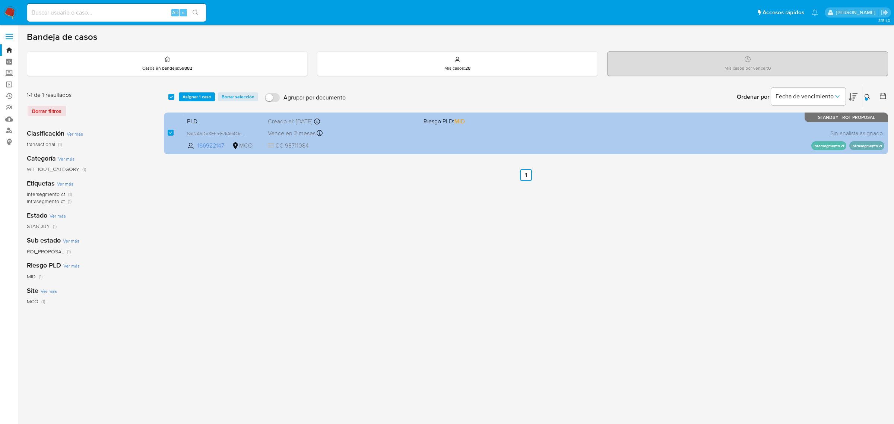
click at [210, 123] on span "PLD" at bounding box center [224, 121] width 75 height 10
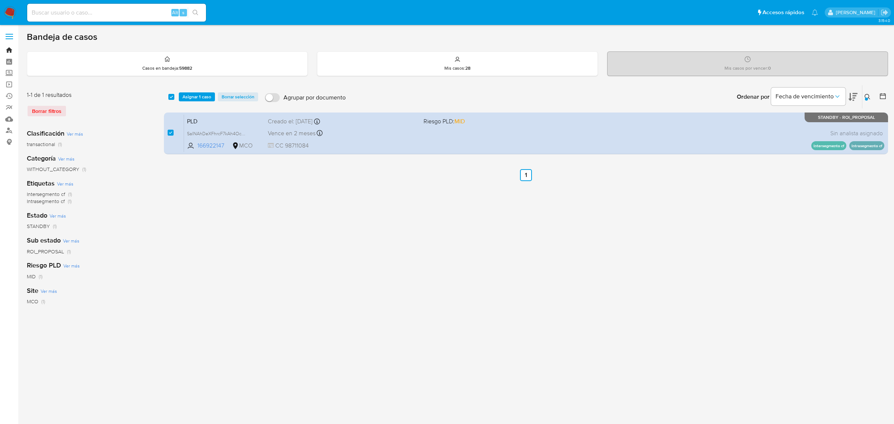
click at [8, 47] on link "Bandeja" at bounding box center [44, 50] width 89 height 12
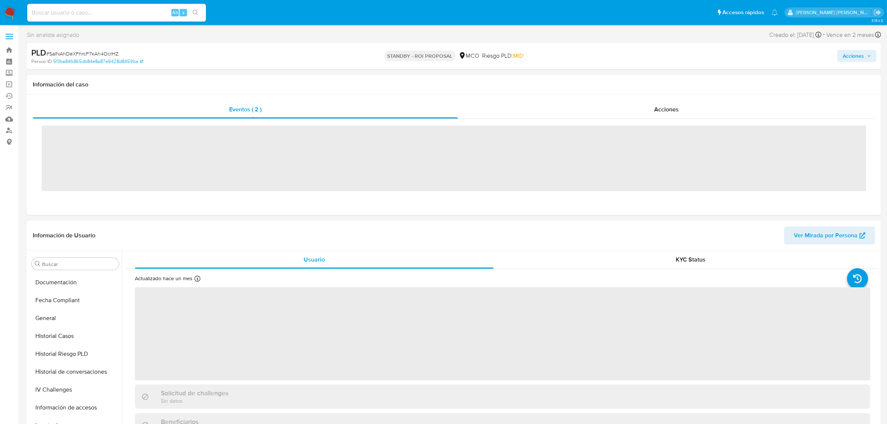
scroll to position [314, 0]
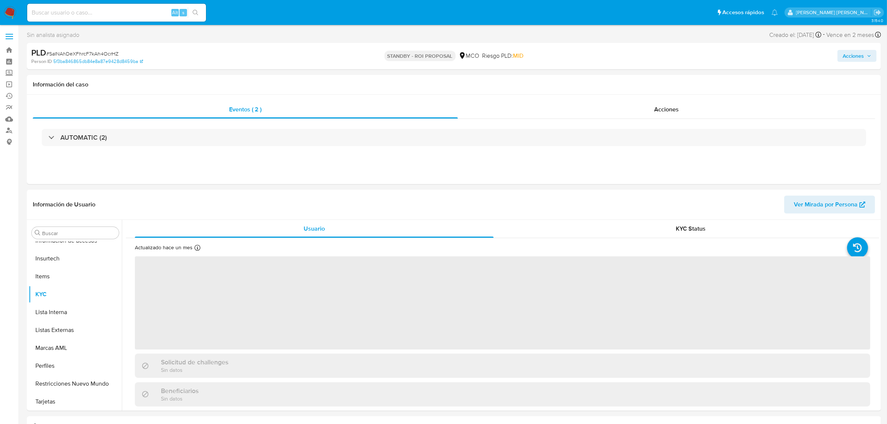
click at [855, 56] on span "Acciones" at bounding box center [852, 56] width 21 height 12
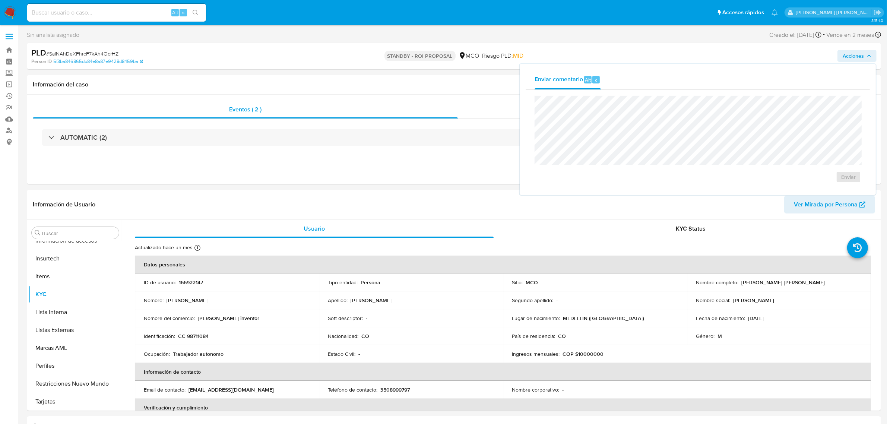
select select "10"
click at [358, 164] on div "Eventos ( 2 ) Acciones AUTOMATIC (2)" at bounding box center [454, 139] width 854 height 89
click at [3, 49] on link "Bandeja" at bounding box center [44, 50] width 89 height 12
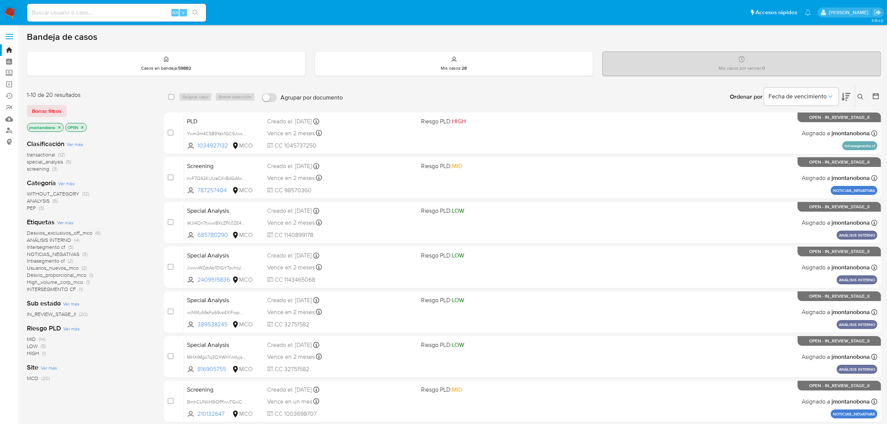
click at [95, 14] on input at bounding box center [116, 13] width 179 height 10
click at [58, 128] on icon "close-filter" at bounding box center [59, 127] width 3 height 3
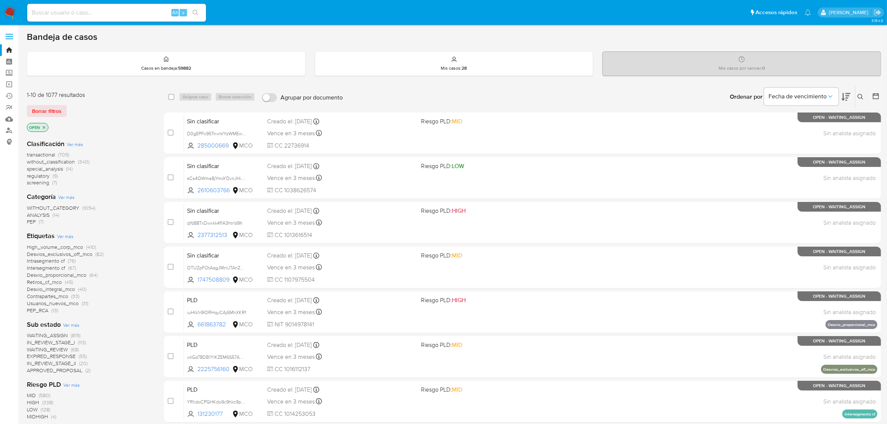
click at [44, 125] on icon "close-filter" at bounding box center [44, 127] width 4 height 4
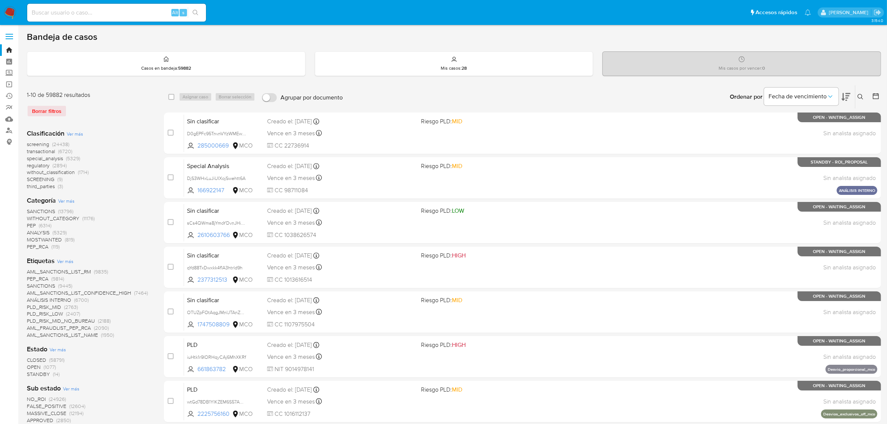
click at [40, 370] on span "STANDBY" at bounding box center [38, 373] width 23 height 7
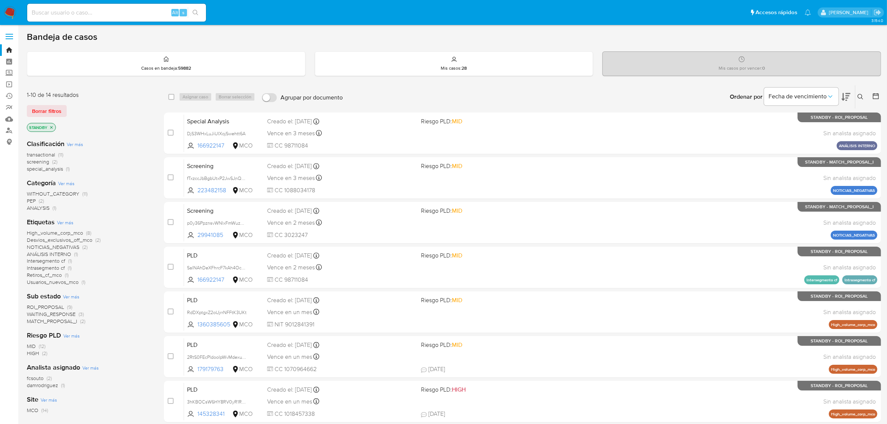
click at [50, 304] on span "ROI_PROPOSAL" at bounding box center [45, 306] width 37 height 7
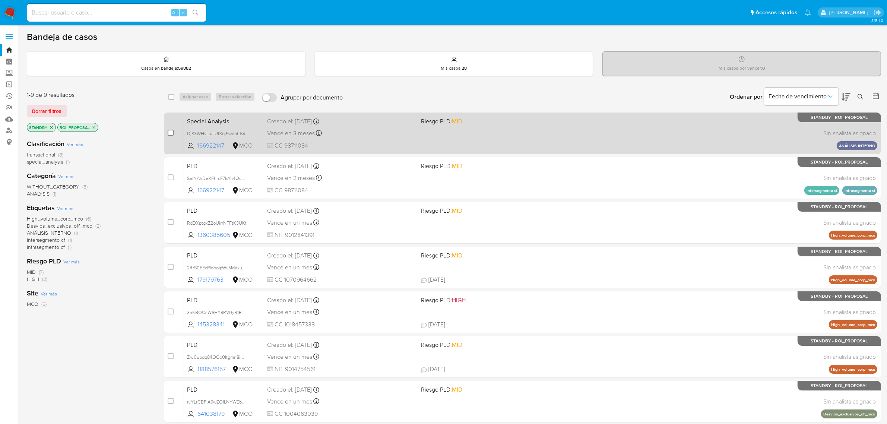
click at [169, 130] on input "checkbox" at bounding box center [171, 133] width 6 height 6
checkbox input "true"
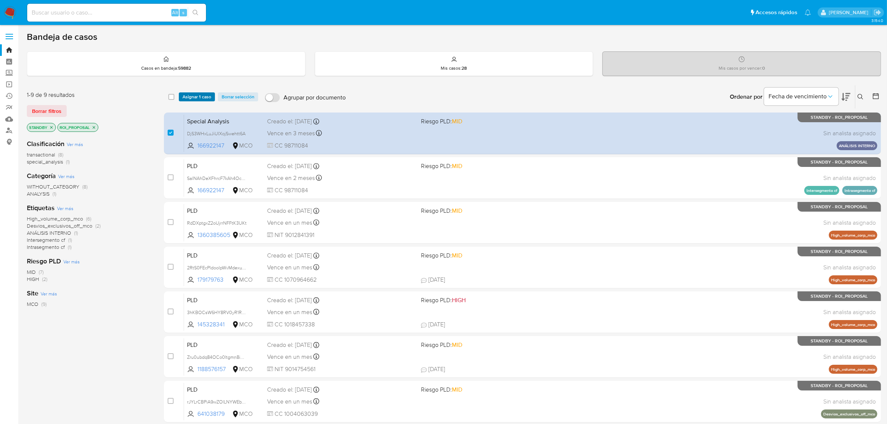
click at [194, 94] on span "Asignar 1 caso" at bounding box center [196, 96] width 29 height 7
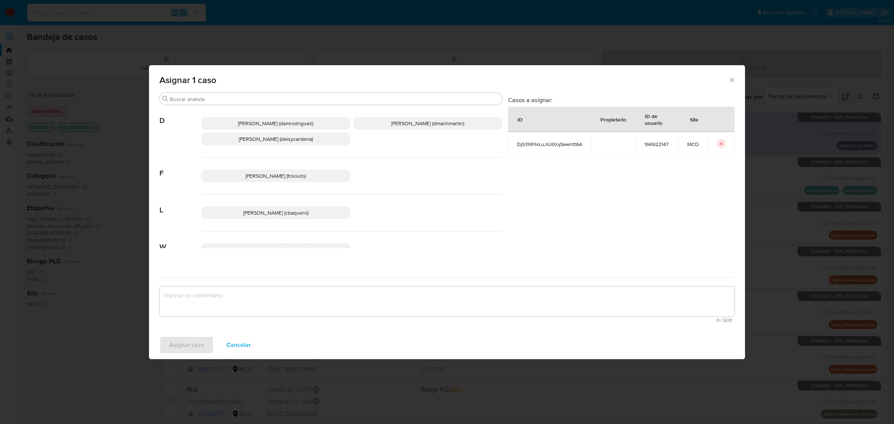
scroll to position [20, 0]
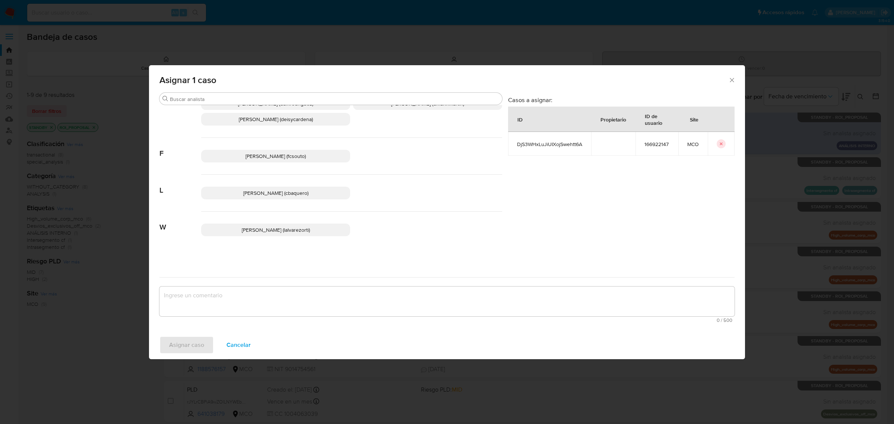
click at [281, 304] on textarea "assign-modal" at bounding box center [446, 301] width 575 height 30
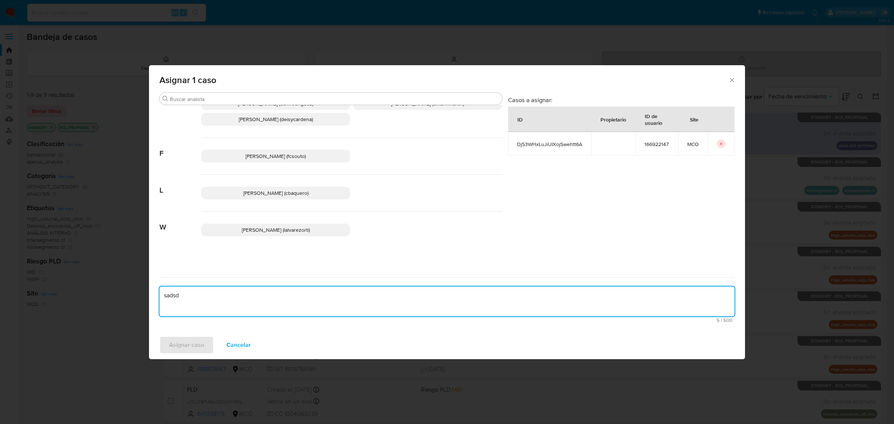
type textarea "sadsd"
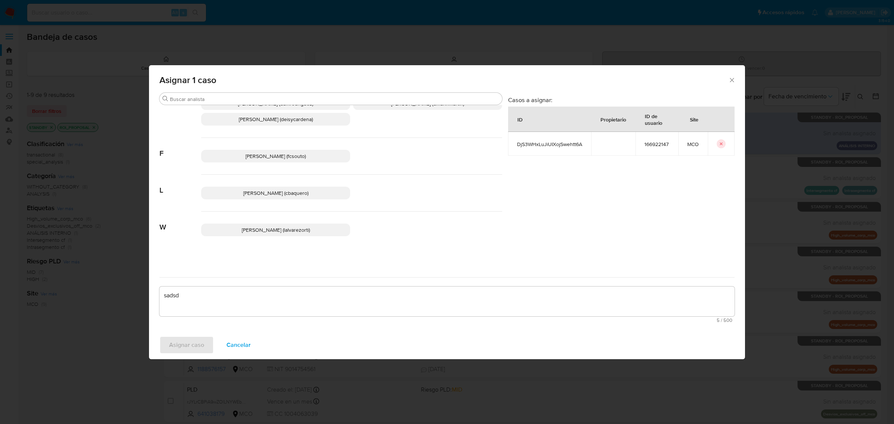
click at [285, 222] on div "William Leonardo Alvarez Ortiz (lalvarezorti)" at bounding box center [351, 229] width 301 height 36
click at [287, 227] on span "William Leonardo Alvarez Ortiz (lalvarezorti)" at bounding box center [276, 229] width 68 height 7
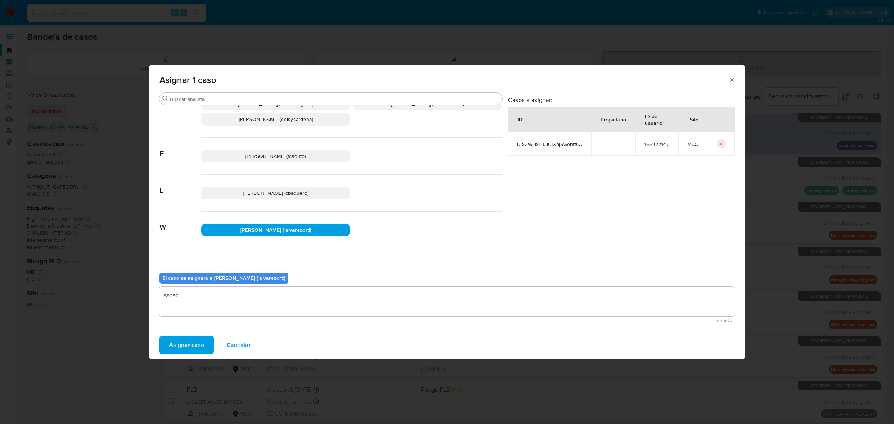
click at [287, 227] on span "William Leonardo Alvarez Ortiz (lalvarezorti)" at bounding box center [275, 229] width 71 height 7
click at [240, 230] on span "William Leonardo Alvarez Ortiz (lalvarezorti)" at bounding box center [275, 229] width 71 height 7
click at [311, 229] on span "William Leonardo Alvarez Ortiz (lalvarezorti)" at bounding box center [275, 229] width 71 height 7
click at [285, 280] on b "El caso se asignará a William Leonardo Alvarez Ortiz (lalvarezorti)" at bounding box center [223, 277] width 123 height 7
click at [248, 339] on span "Cancelar" at bounding box center [238, 345] width 24 height 16
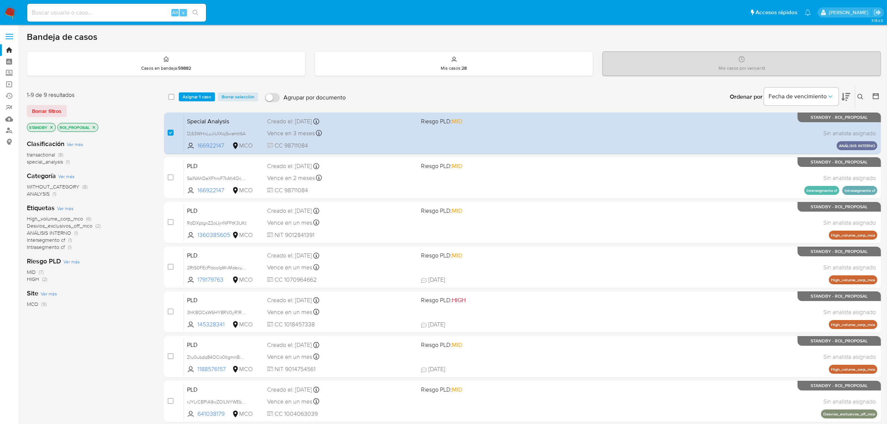
click at [201, 97] on span "Asignar 1 caso" at bounding box center [196, 96] width 29 height 7
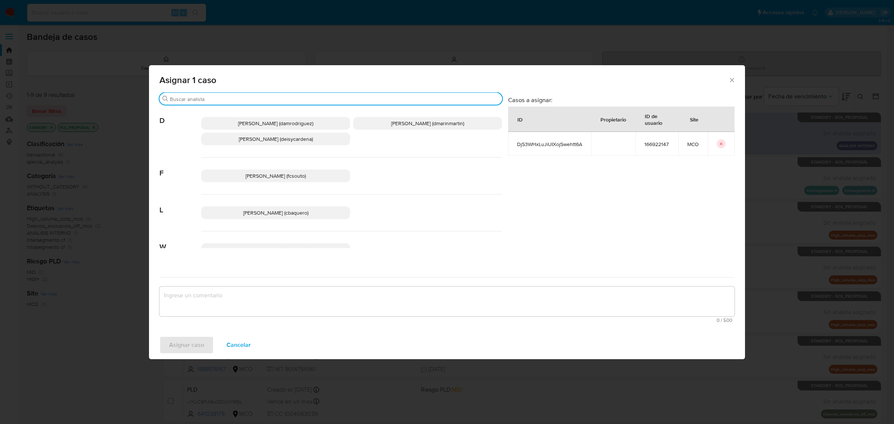
click at [235, 101] on input "Buscar" at bounding box center [334, 99] width 329 height 7
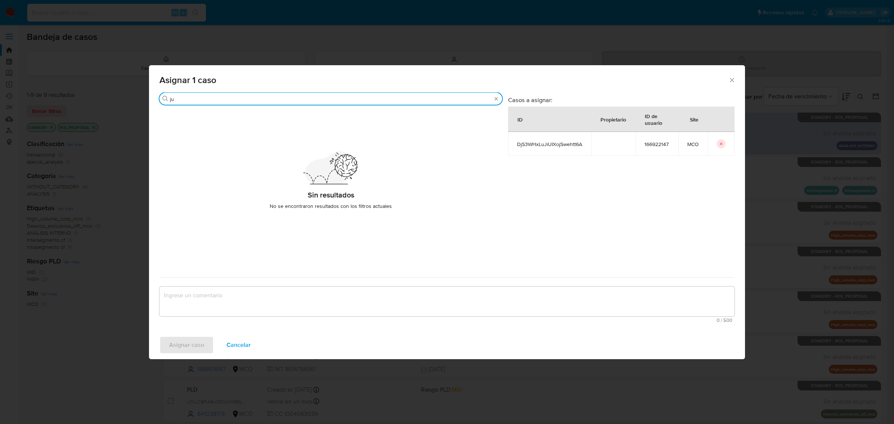
type input "j"
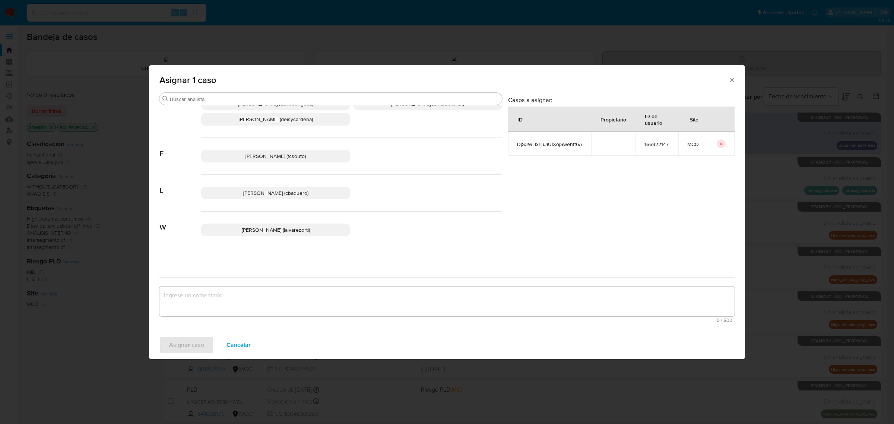
click at [730, 79] on icon "Cerrar ventana" at bounding box center [731, 79] width 7 height 7
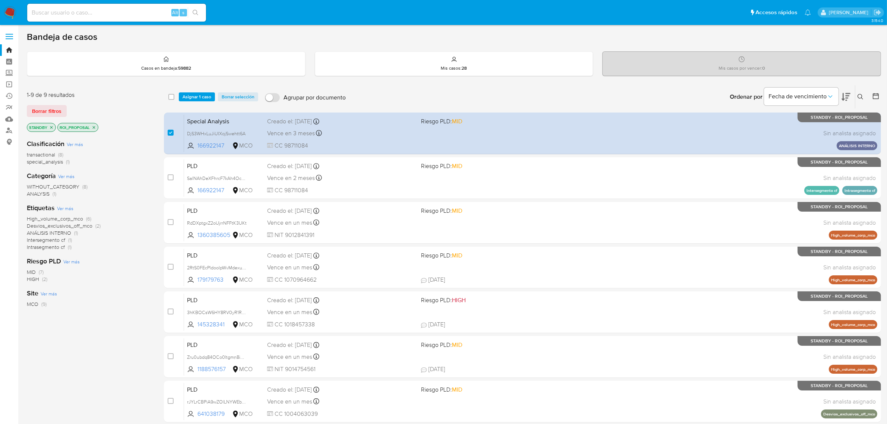
click at [52, 124] on p "STANDBY" at bounding box center [41, 127] width 28 height 8
click at [51, 125] on icon "close-filter" at bounding box center [51, 127] width 4 height 4
click at [63, 125] on icon "close-filter" at bounding box center [63, 127] width 4 height 4
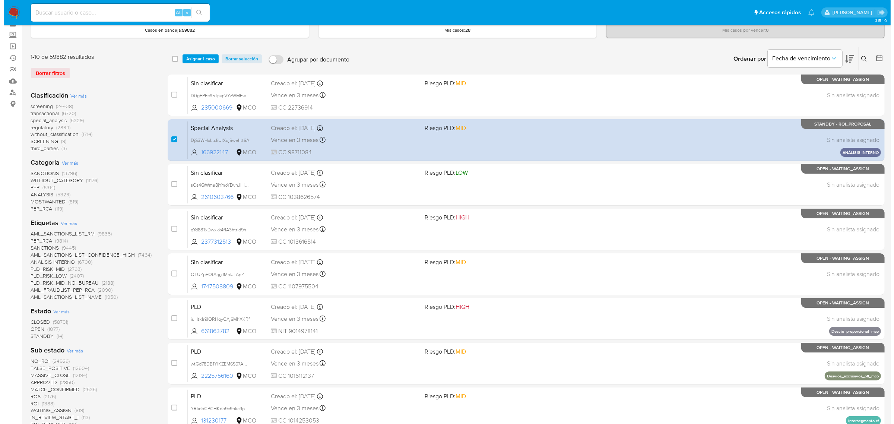
scroll to position [47, 0]
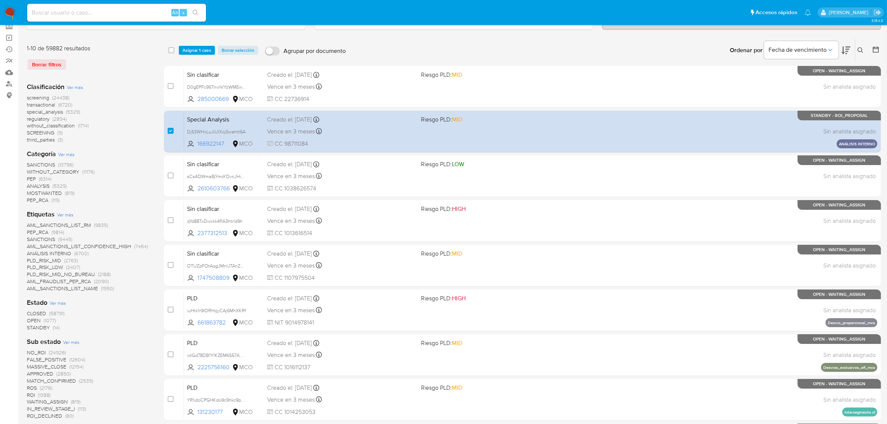
click at [32, 319] on span "OPEN" at bounding box center [34, 319] width 14 height 7
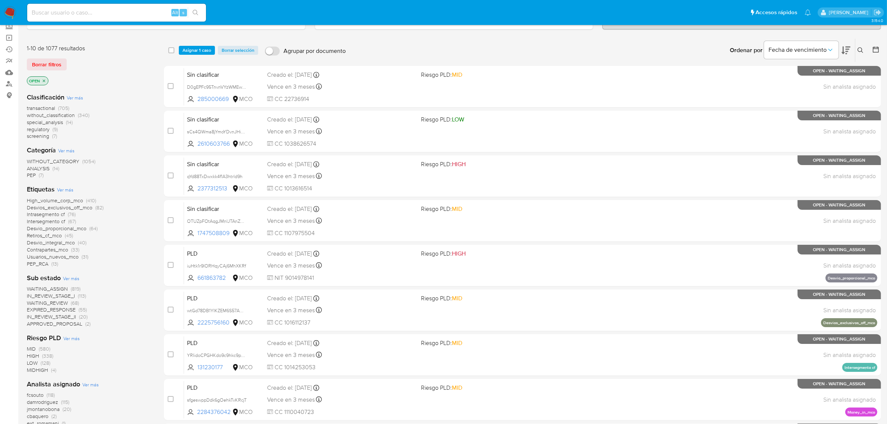
click at [46, 105] on span "transactional" at bounding box center [41, 107] width 28 height 7
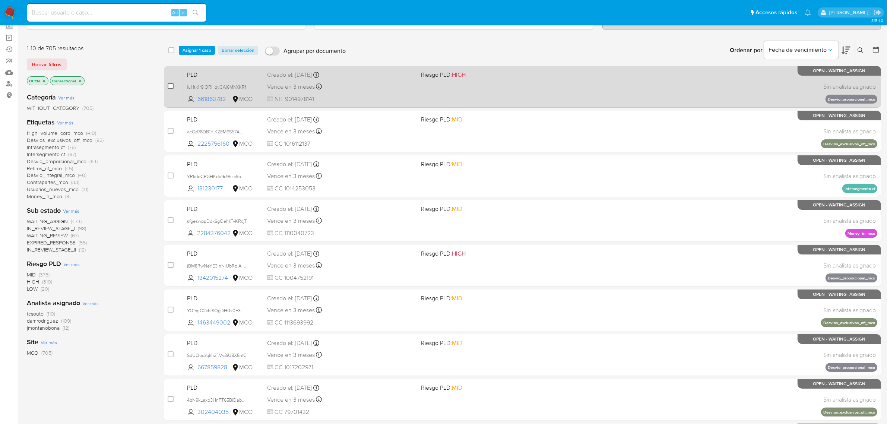
click at [168, 85] on input "checkbox" at bounding box center [171, 86] width 6 height 6
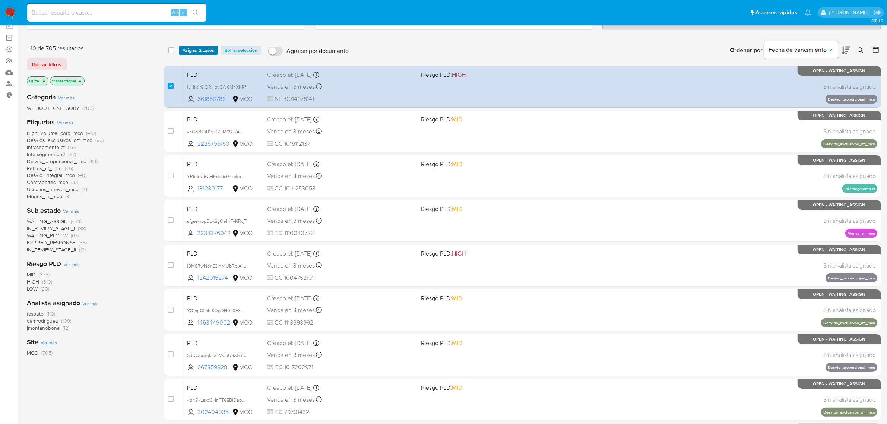
click at [209, 50] on span "Asignar 2 casos" at bounding box center [198, 50] width 32 height 7
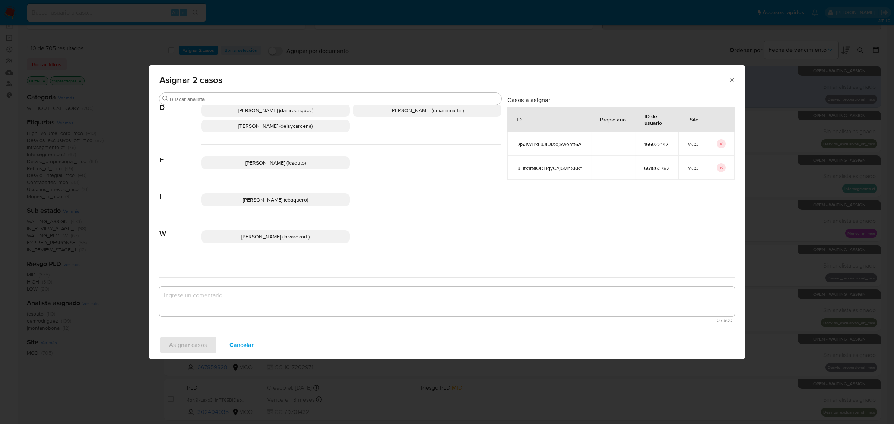
scroll to position [20, 0]
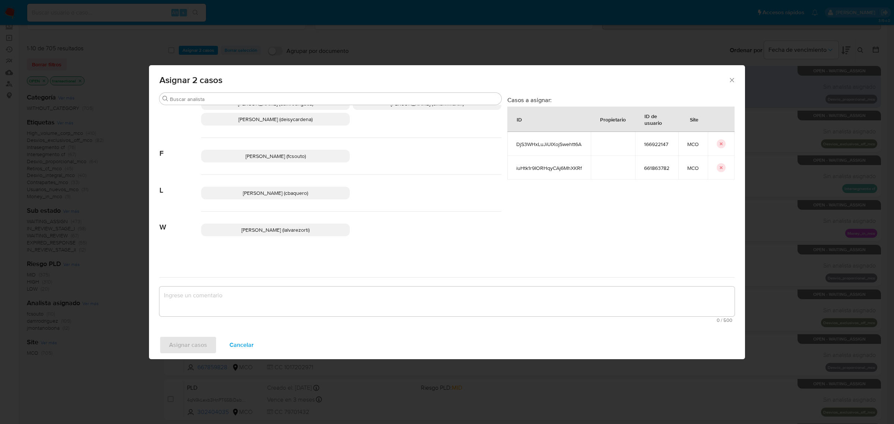
click at [721, 142] on icon "icon-button" at bounding box center [721, 143] width 4 height 4
click at [721, 144] on icon "icon-button" at bounding box center [721, 144] width 3 height 3
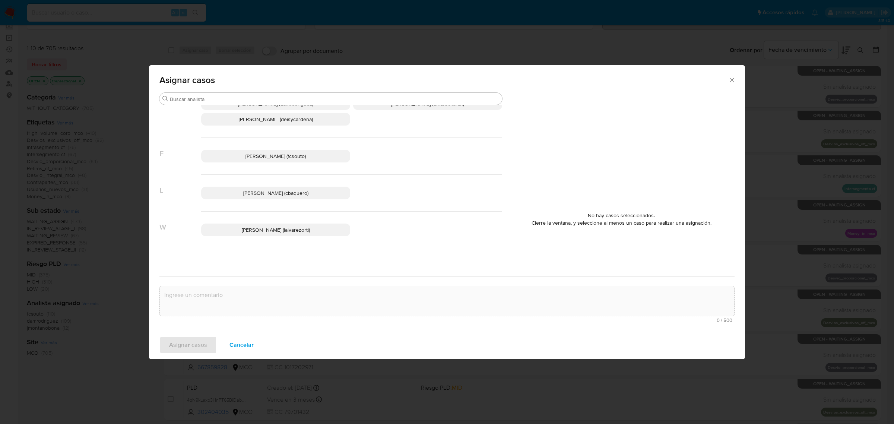
click at [733, 79] on icon "Cerrar ventana" at bounding box center [731, 79] width 7 height 7
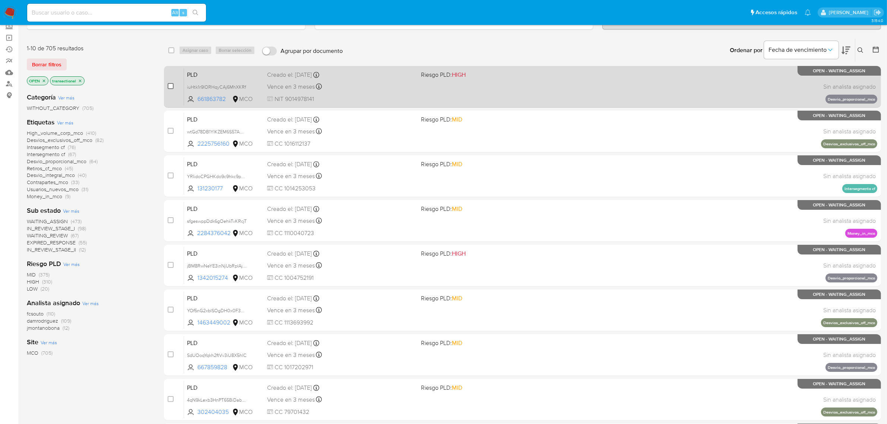
click at [168, 86] on input "checkbox" at bounding box center [171, 86] width 6 height 6
checkbox input "true"
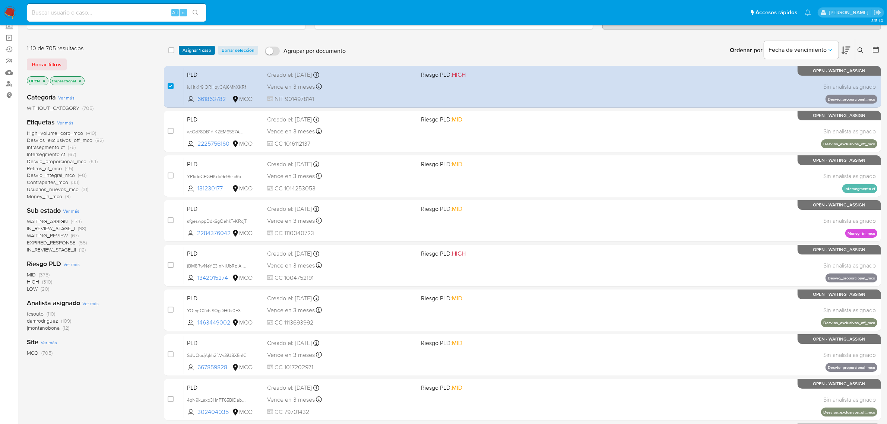
click at [198, 49] on span "Asignar 1 caso" at bounding box center [196, 50] width 29 height 7
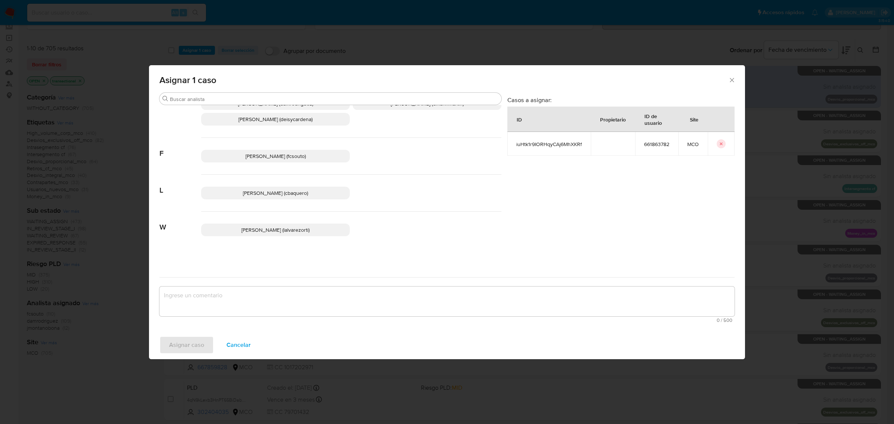
click at [732, 81] on icon "Cerrar ventana" at bounding box center [731, 79] width 7 height 7
